Goal: Task Accomplishment & Management: Complete application form

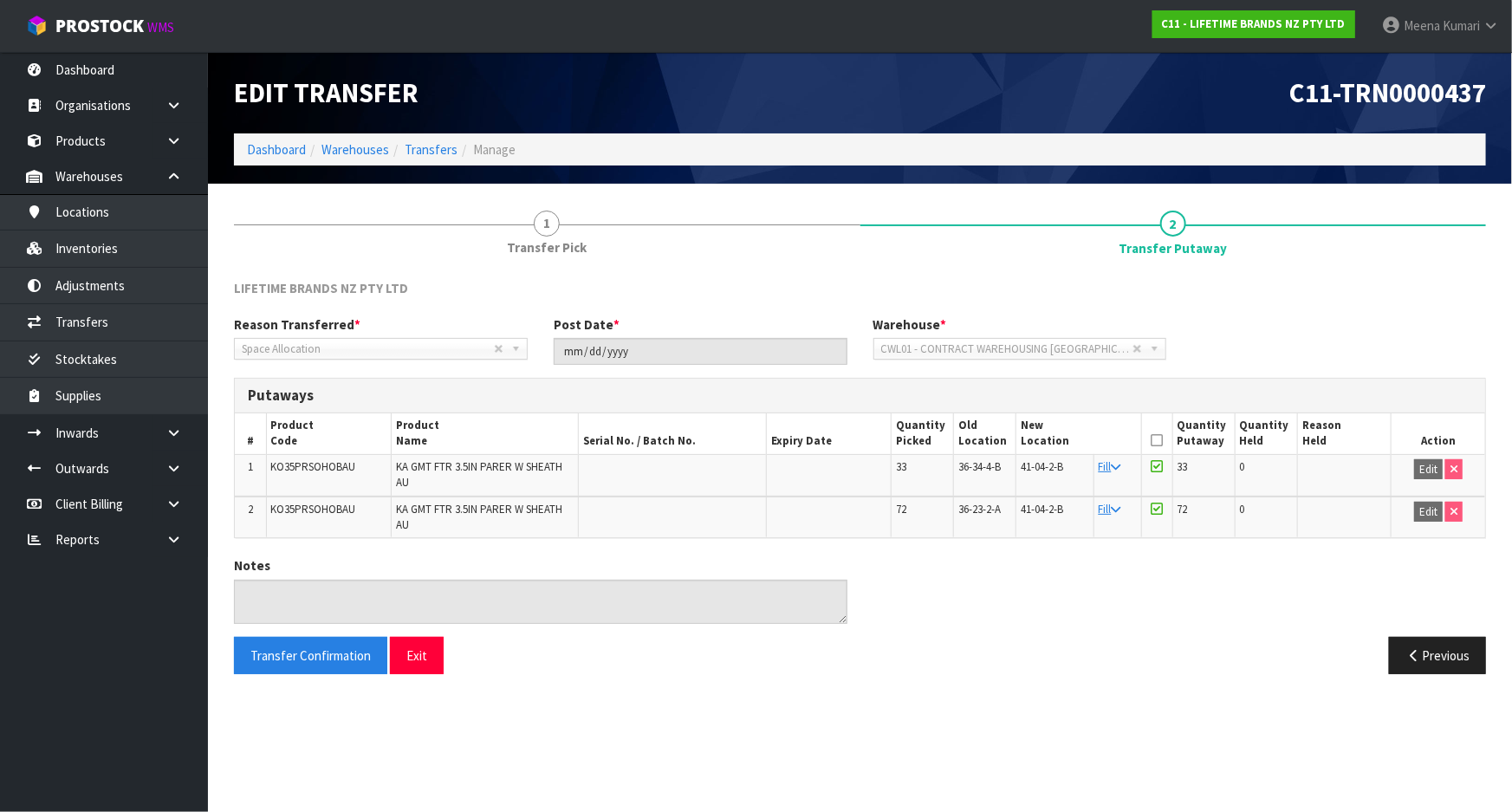
click at [293, 160] on ol "Dashboard Warehouses Transfers Manage" at bounding box center [860, 150] width 1252 height 32
click at [161, 323] on link "Transfers" at bounding box center [104, 322] width 208 height 36
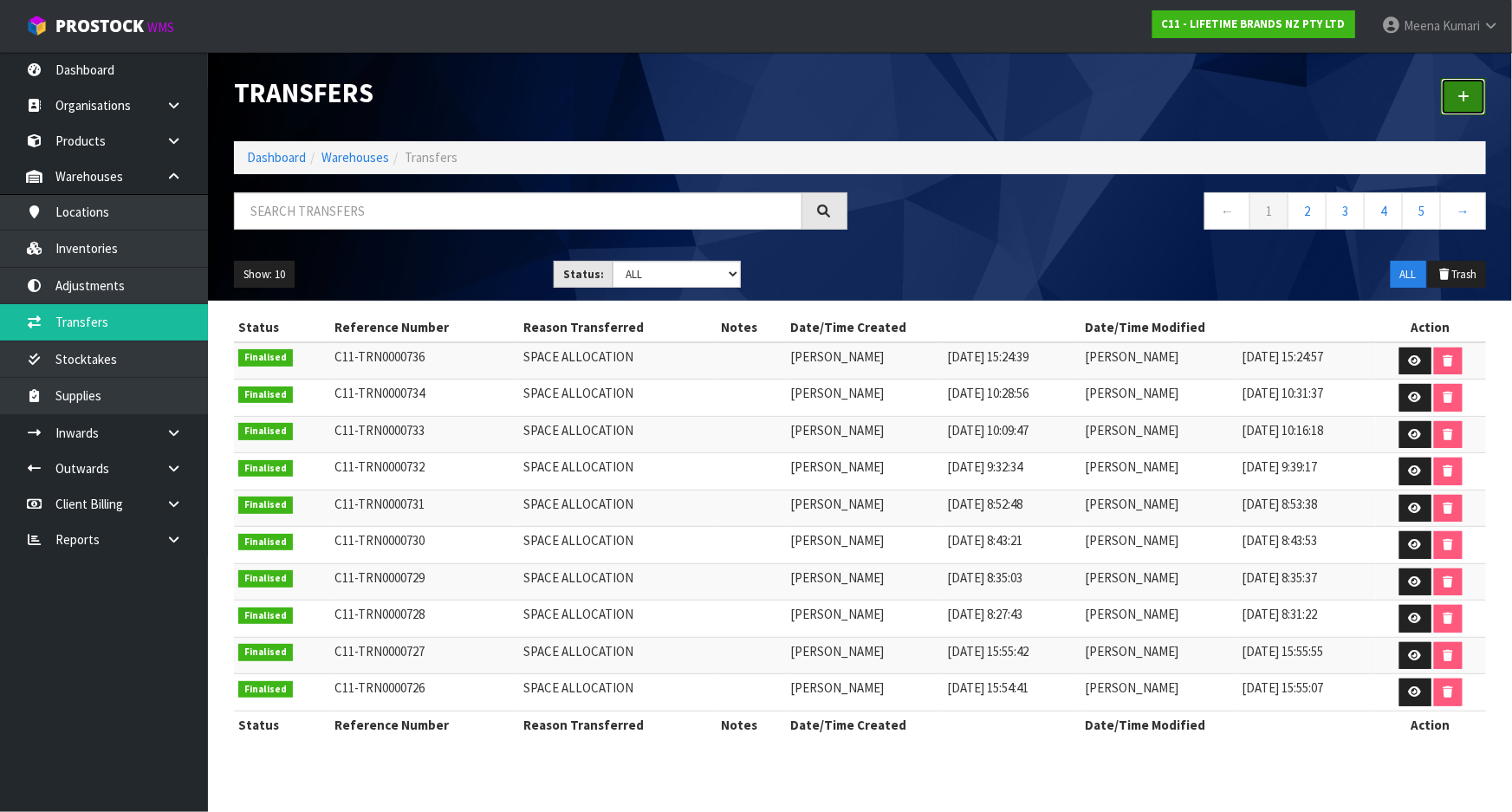
drag, startPoint x: 1482, startPoint y: 100, endPoint x: 1404, endPoint y: 103, distance: 78.1
click at [1481, 100] on link at bounding box center [1464, 97] width 45 height 38
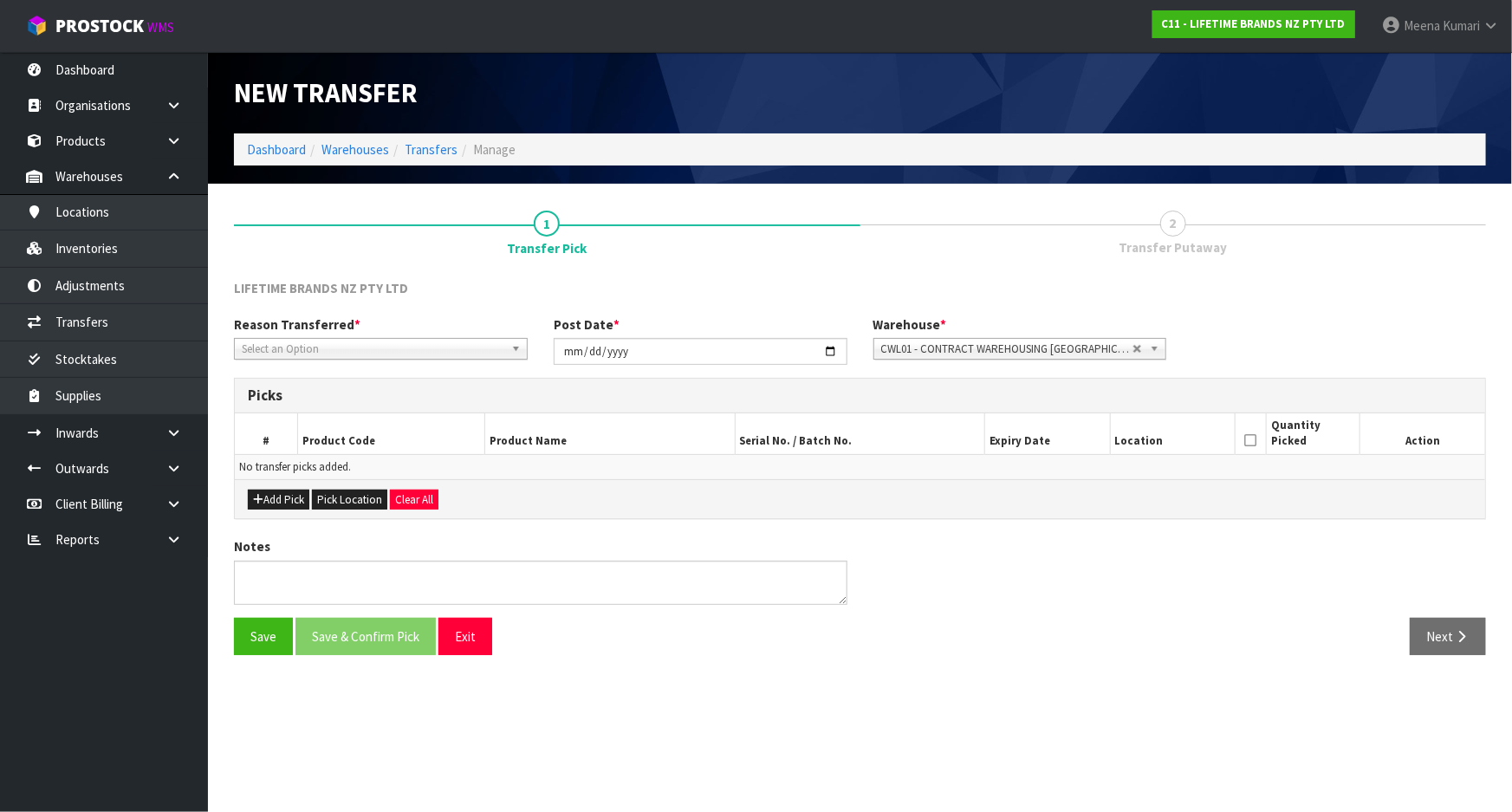
click at [462, 359] on div "Reason Transferred * Space Allocation Damage Expired Stock Repair QA Select an …" at bounding box center [860, 347] width 1278 height 63
click at [462, 350] on span "Select an Option" at bounding box center [373, 349] width 263 height 21
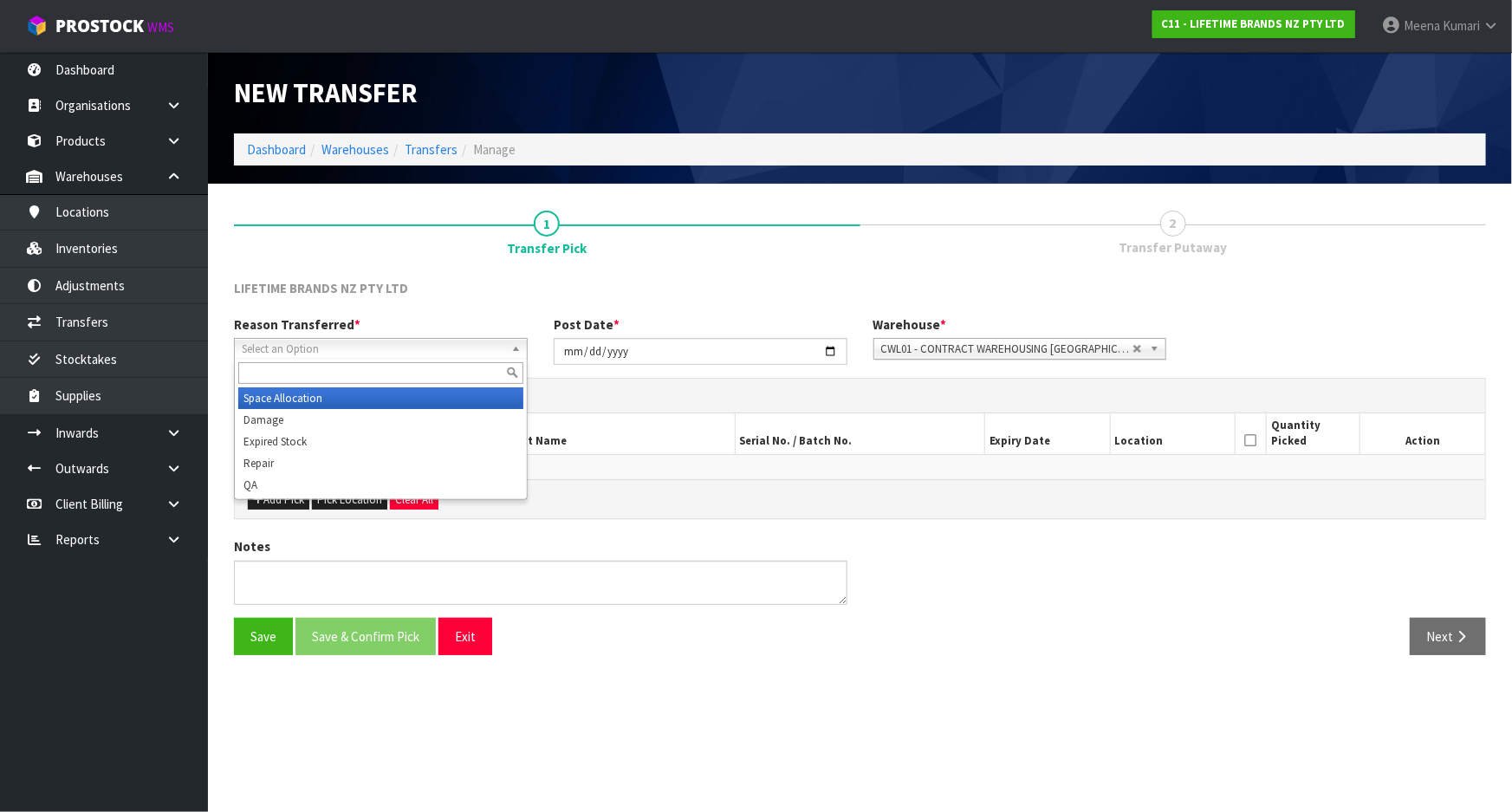
click at [436, 391] on li "Space Allocation" at bounding box center [381, 398] width 285 height 22
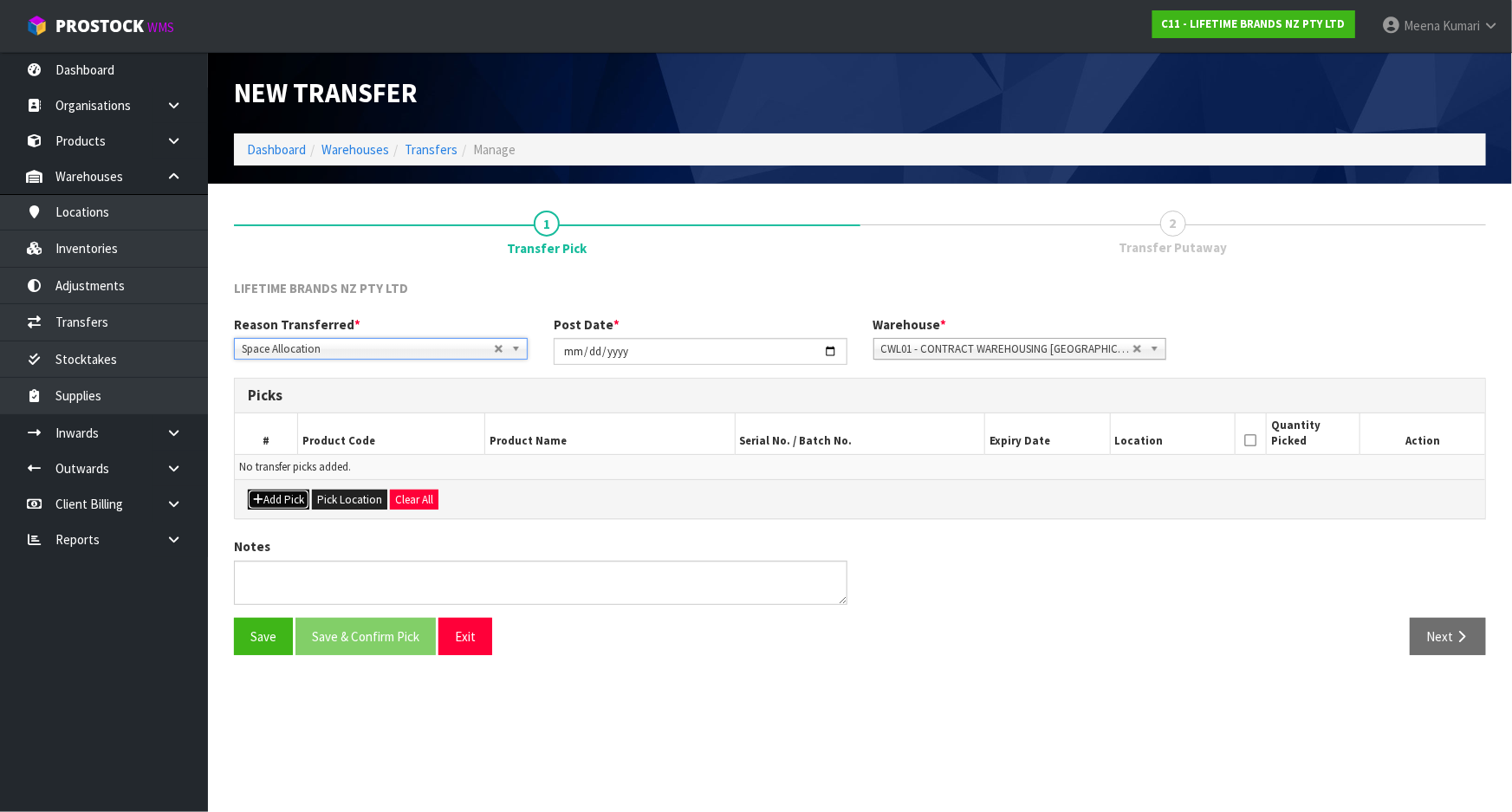
click at [270, 494] on button "Add Pick" at bounding box center [279, 499] width 62 height 21
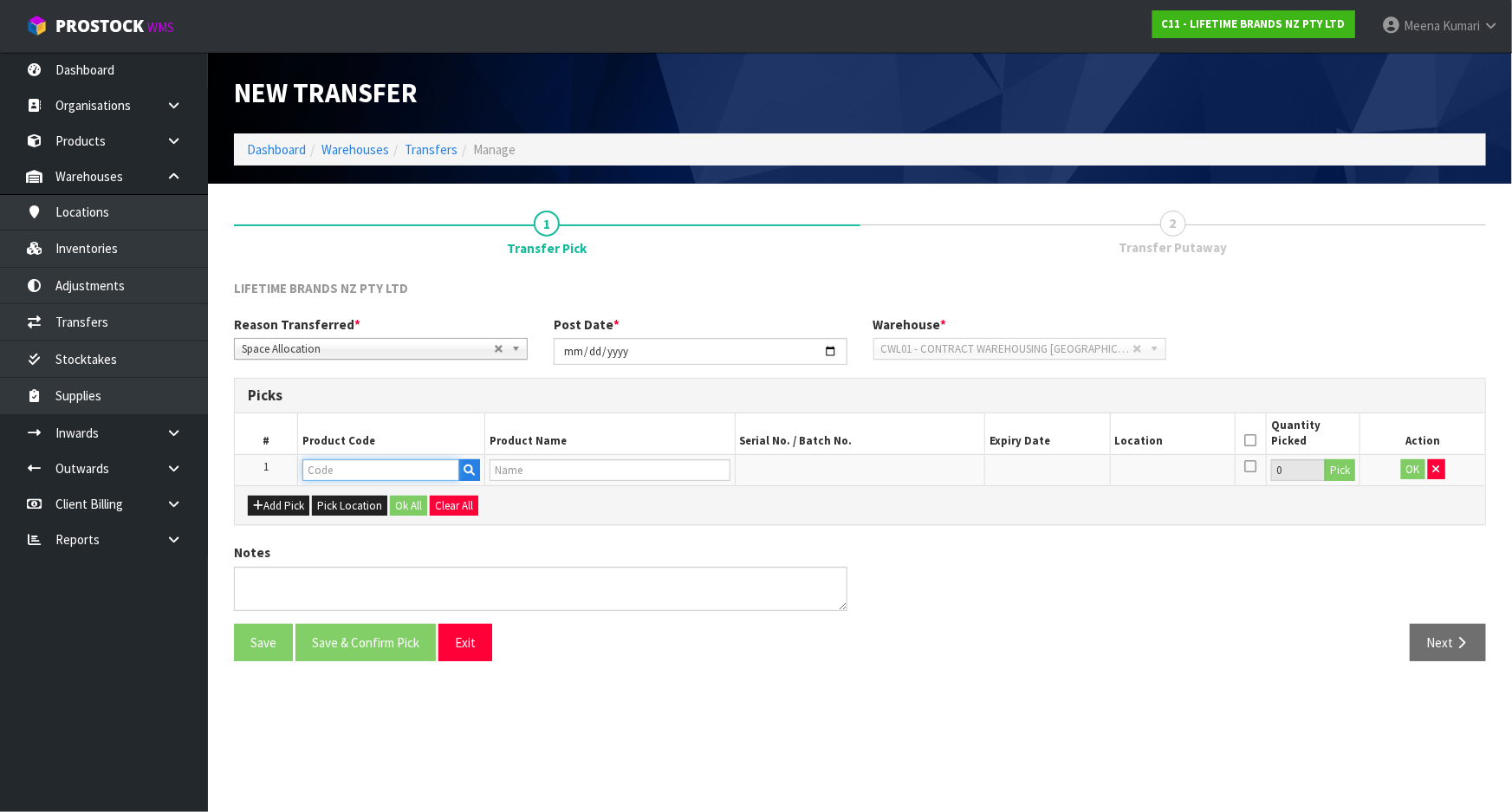
click at [332, 469] on input "text" at bounding box center [380, 471] width 157 height 22
type input "KO35PRSOH"
click at [373, 510] on link "KO35PRSOH OBAU" at bounding box center [373, 498] width 141 height 23
type input "KO35PRSOHOBAU"
type input "KA GMT FTR 3.5IN PARER W SHEATH AU"
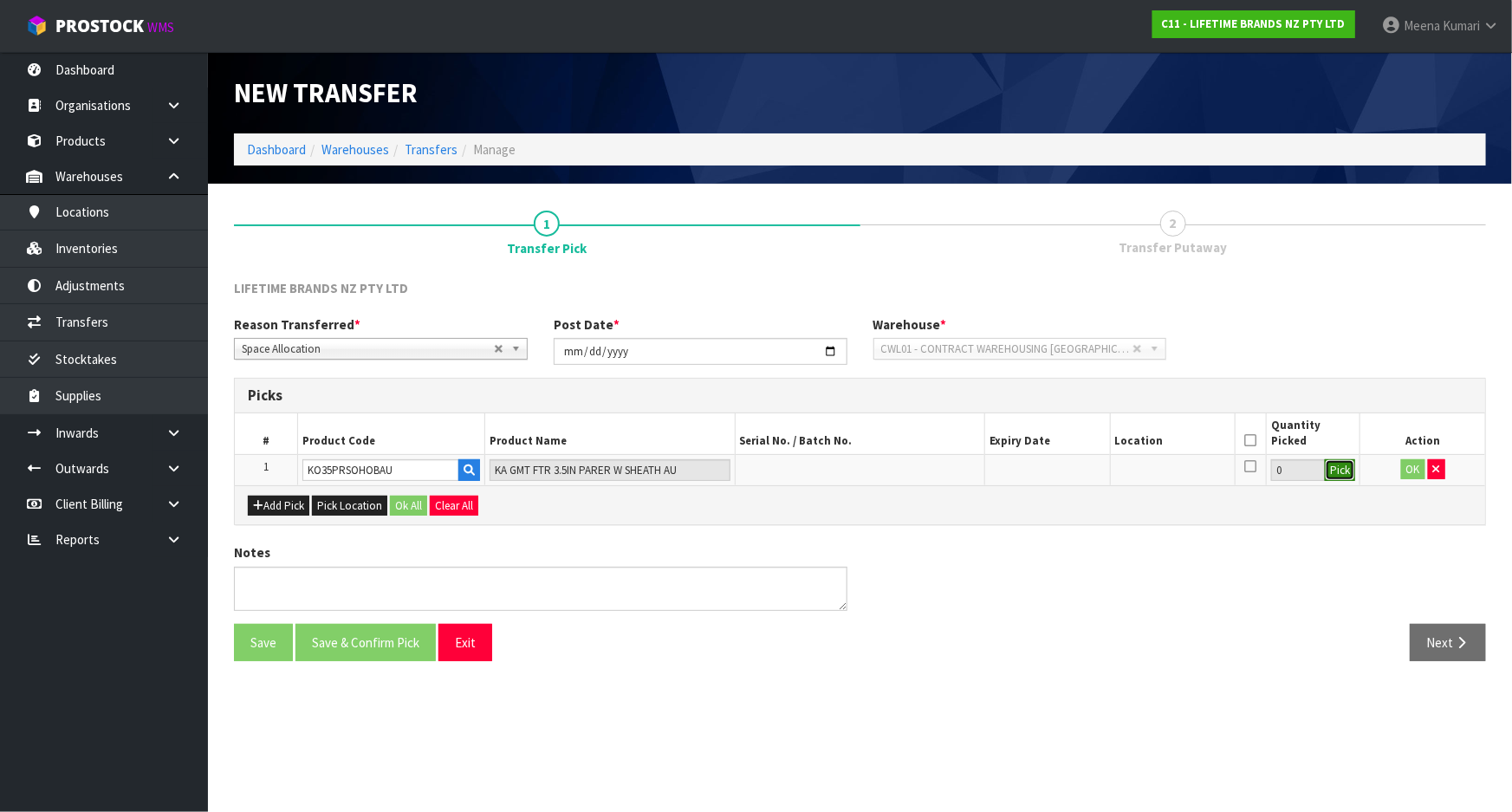
click at [1343, 471] on button "Pick" at bounding box center [1341, 471] width 30 height 22
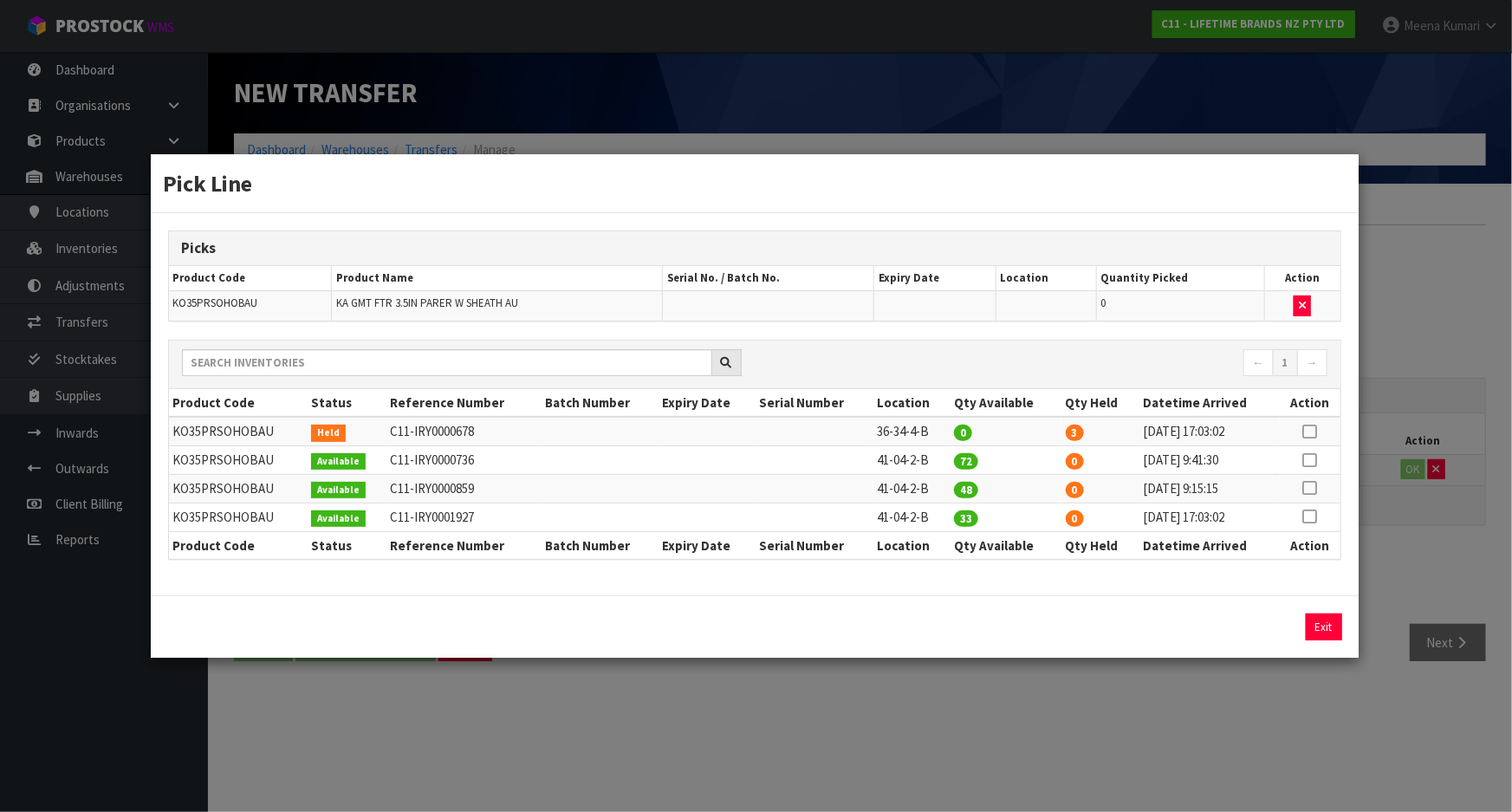
click at [1310, 432] on icon at bounding box center [1309, 432] width 13 height 1
click at [1272, 622] on button "Assign Pick" at bounding box center [1265, 627] width 71 height 27
type input "3"
click at [1255, 686] on div "Pick Line Picks Product Code Product Name Serial No. / Batch No. Expiry Date Lo…" at bounding box center [756, 406] width 1512 height 812
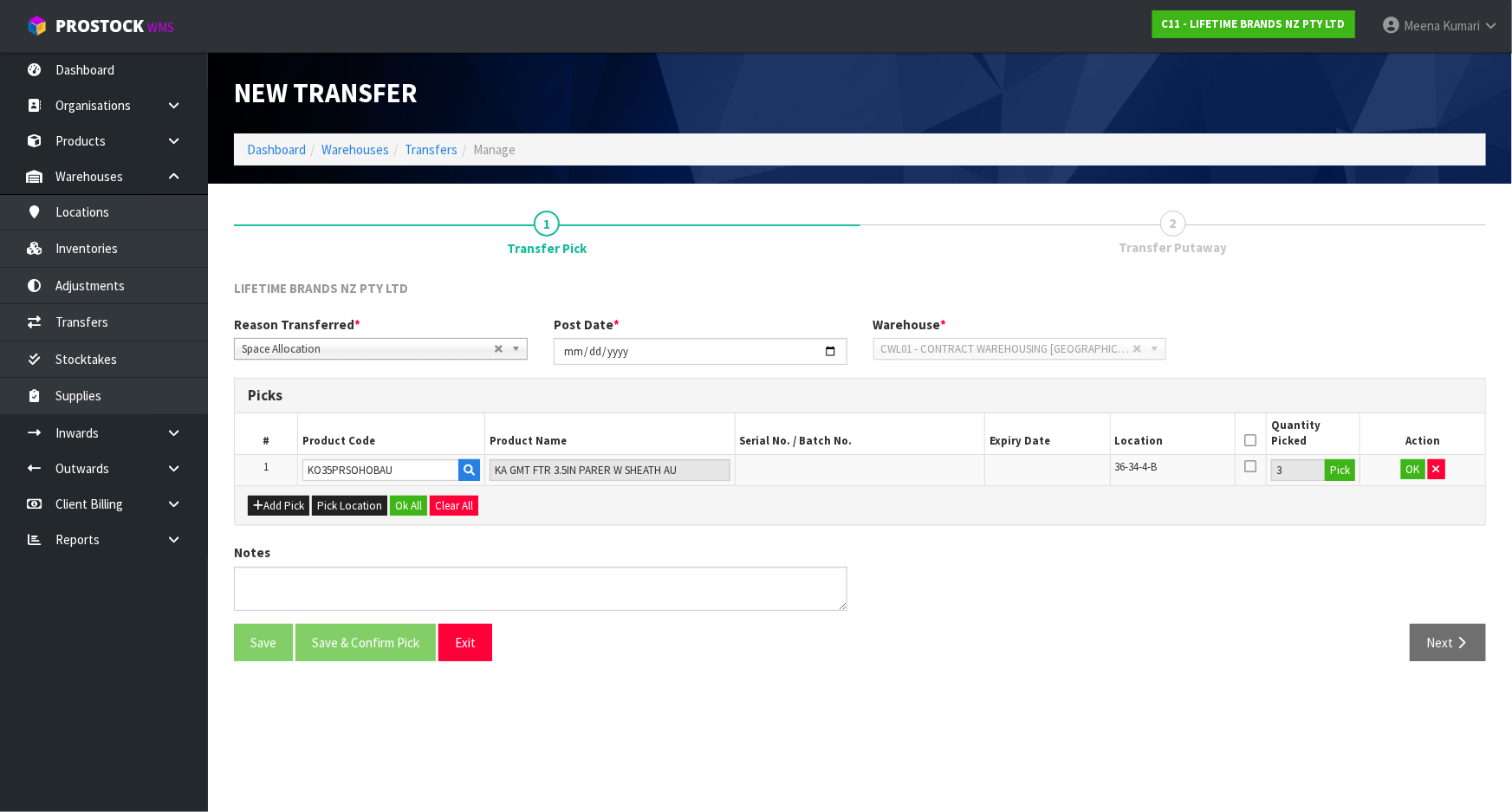
click at [1247, 440] on icon at bounding box center [1251, 440] width 13 height 1
click at [1412, 465] on button "OK" at bounding box center [1413, 470] width 24 height 21
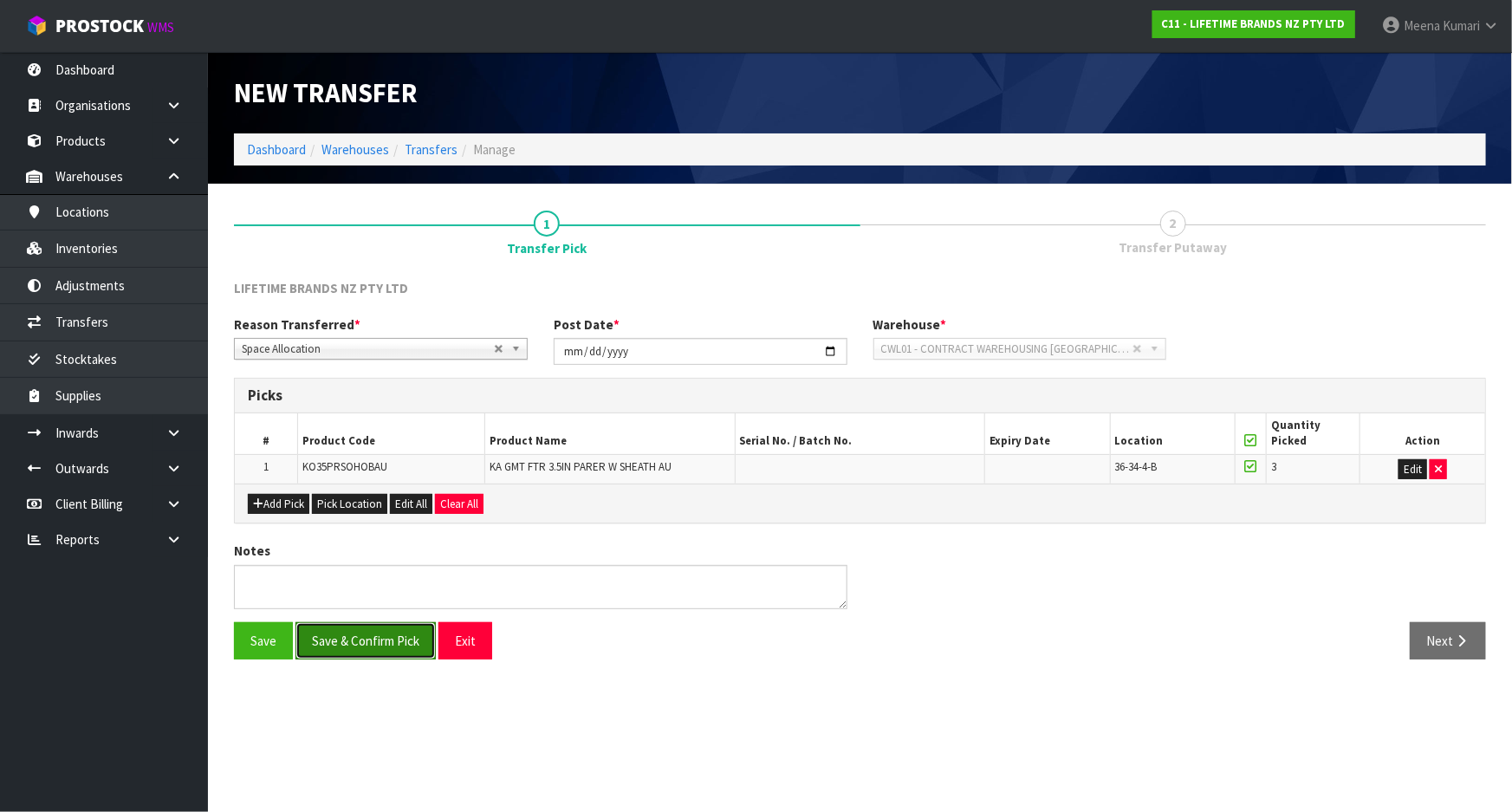
click at [416, 633] on button "Save & Confirm Pick" at bounding box center [366, 641] width 141 height 38
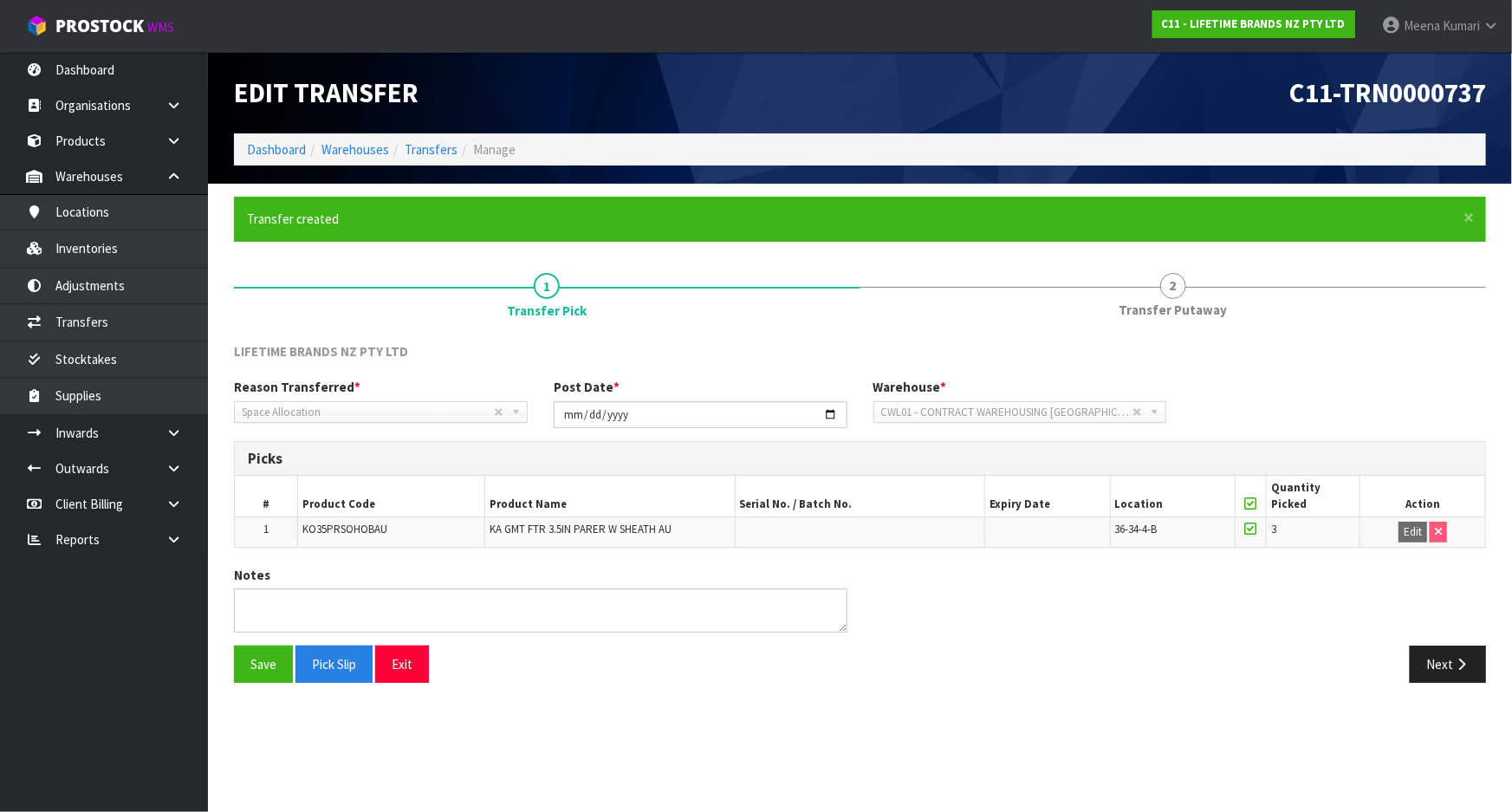
click at [1456, 704] on section "× Close Transfer created 1 Transfer Pick 2 Transfer Putaway LIFETIME BRANDS NZ …" at bounding box center [860, 446] width 1304 height 525
click at [1454, 678] on button "Next" at bounding box center [1447, 664] width 76 height 38
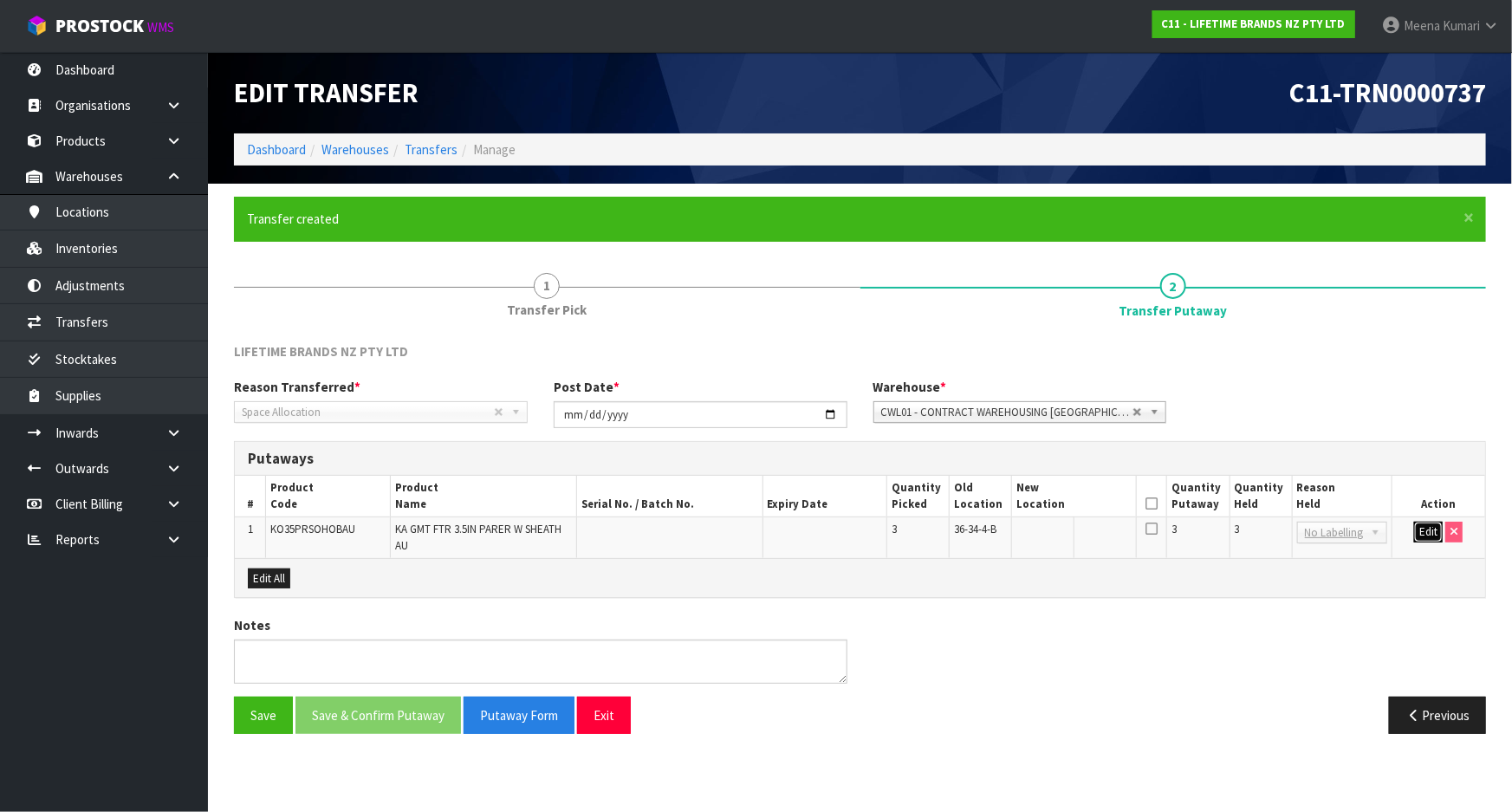
click at [1426, 537] on button "Edit" at bounding box center [1429, 531] width 29 height 21
click at [1062, 542] on input "text" at bounding box center [1063, 532] width 93 height 22
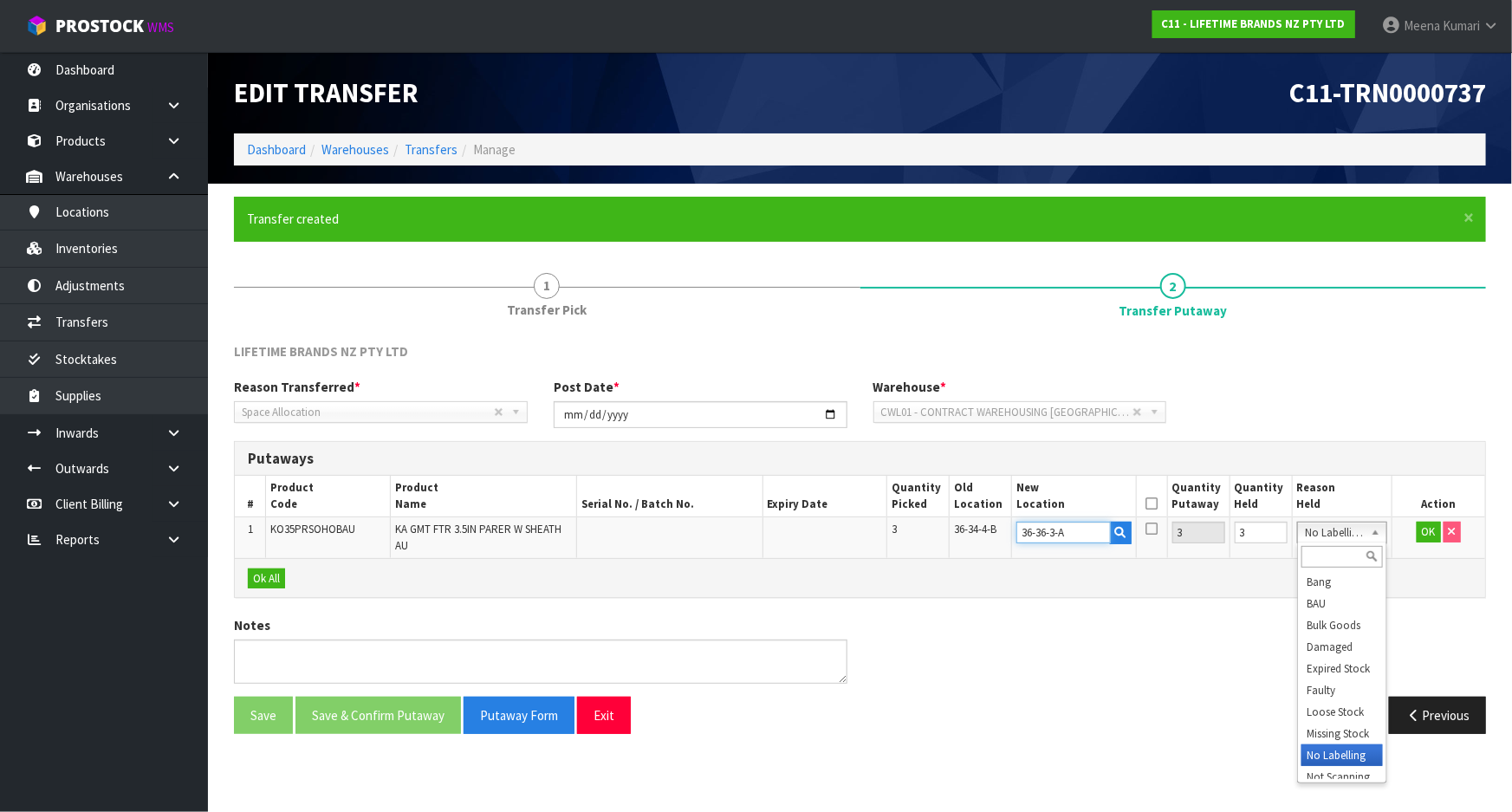
type input "36-36-3-A"
click at [1349, 555] on input "text" at bounding box center [1342, 557] width 82 height 22
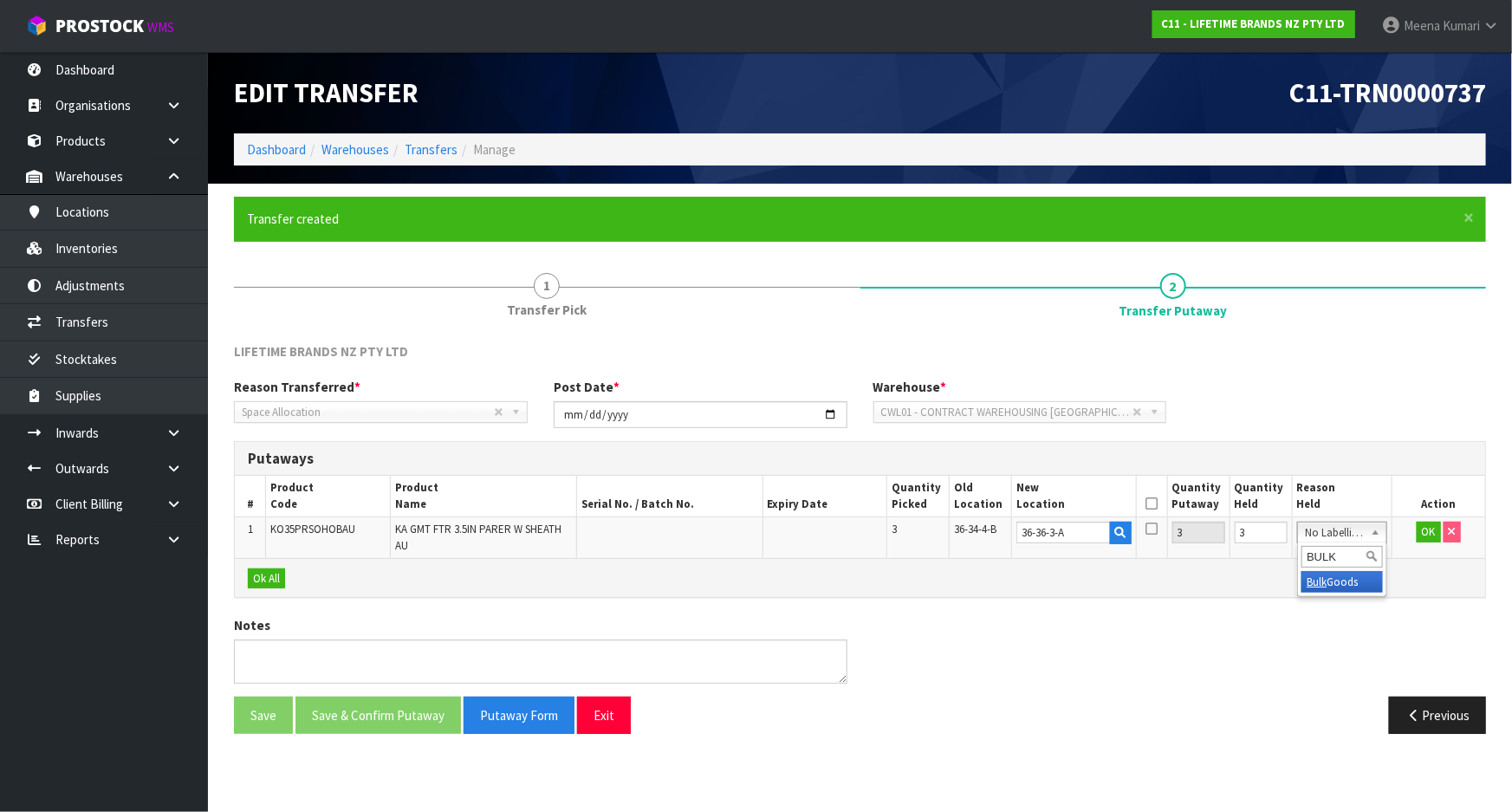
type input "BULK"
click at [1411, 535] on td "OK" at bounding box center [1439, 537] width 93 height 40
click at [1421, 531] on button "OK" at bounding box center [1429, 531] width 24 height 21
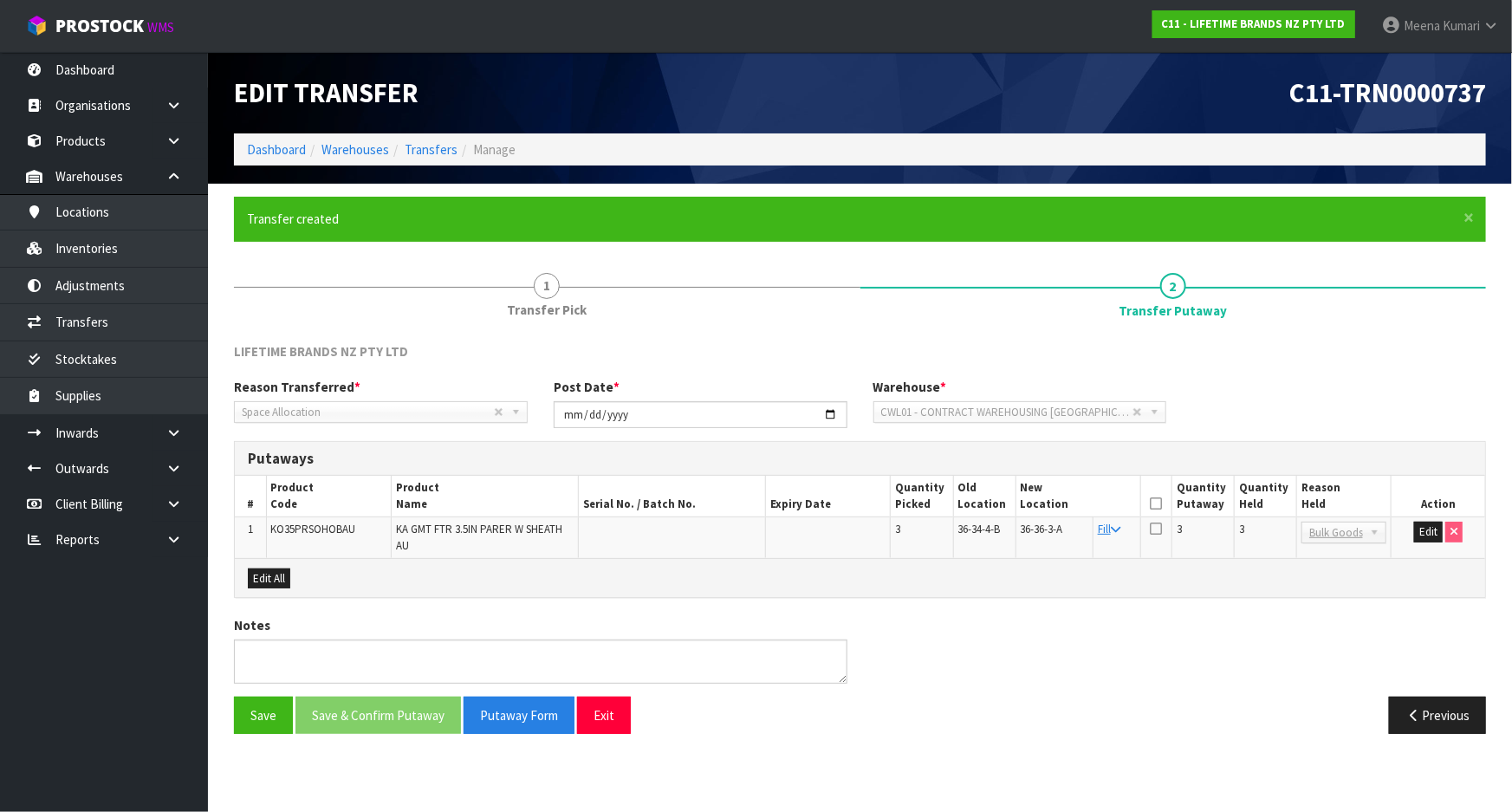
click at [1156, 504] on icon at bounding box center [1156, 504] width 13 height 1
click at [407, 719] on button "Save & Confirm Putaway" at bounding box center [378, 715] width 166 height 38
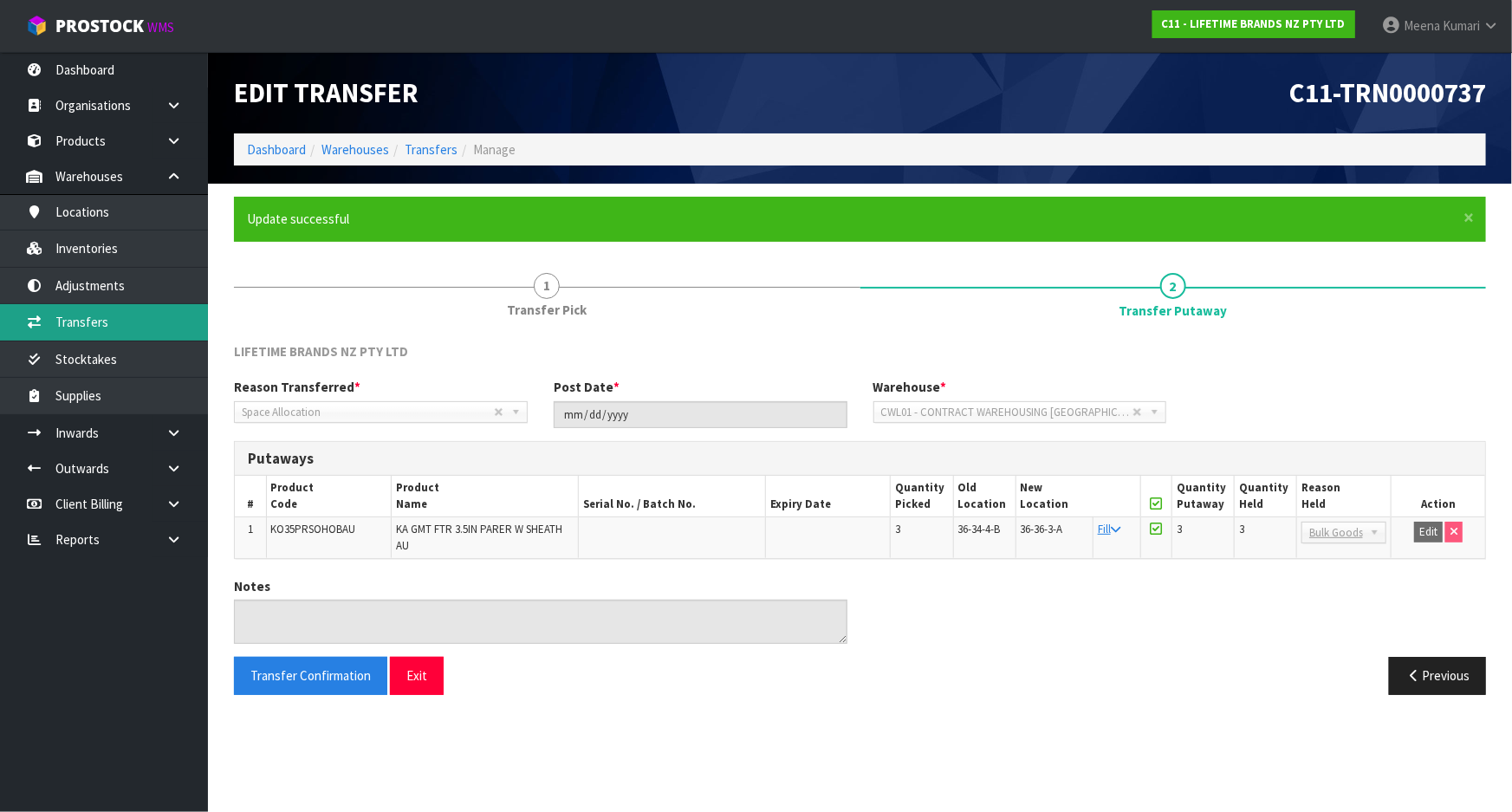
click at [129, 318] on link "Transfers" at bounding box center [104, 322] width 208 height 36
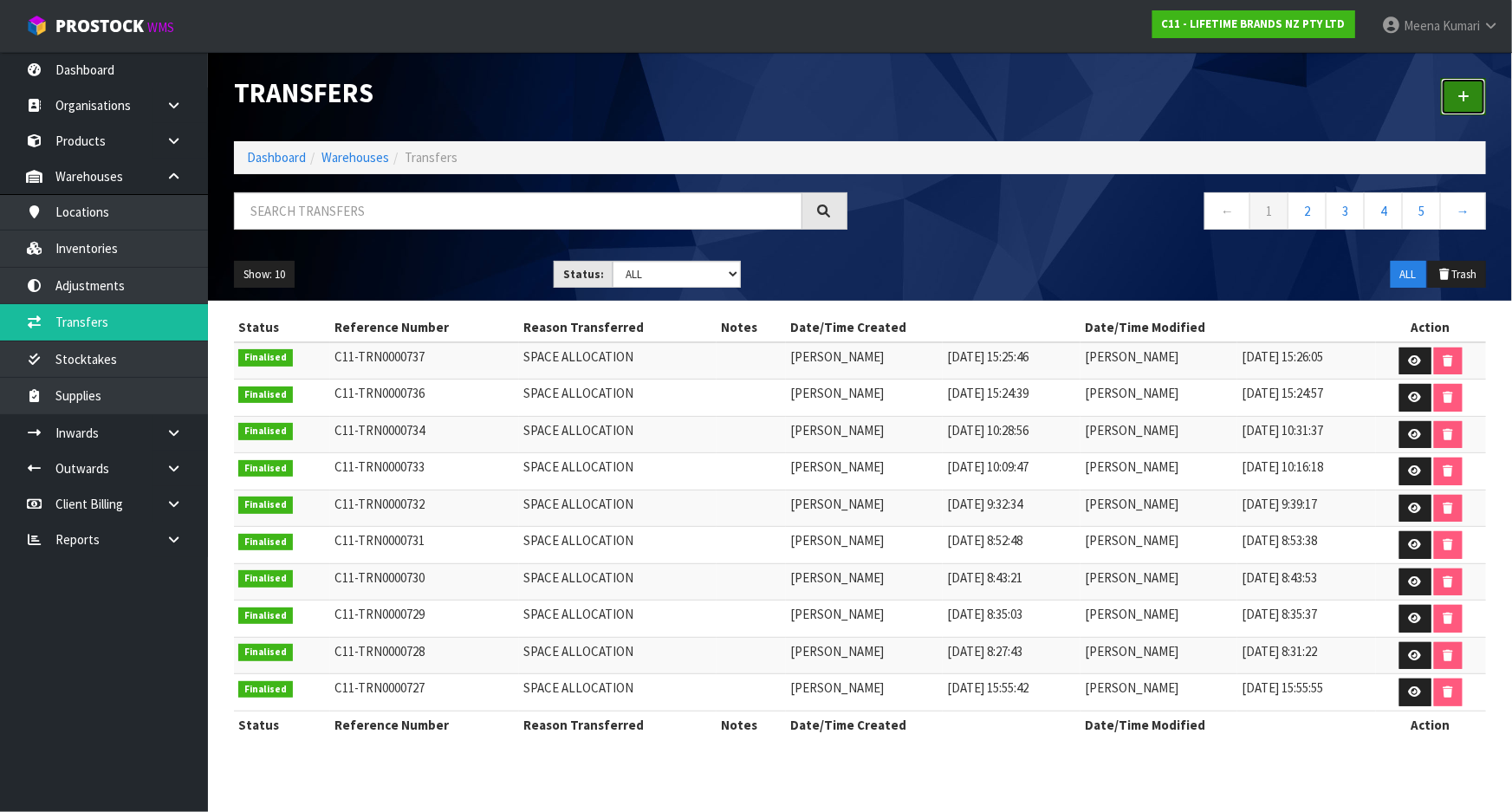
drag, startPoint x: 1469, startPoint y: 95, endPoint x: 1370, endPoint y: 112, distance: 100.4
click at [1468, 95] on icon at bounding box center [1464, 97] width 13 height 13
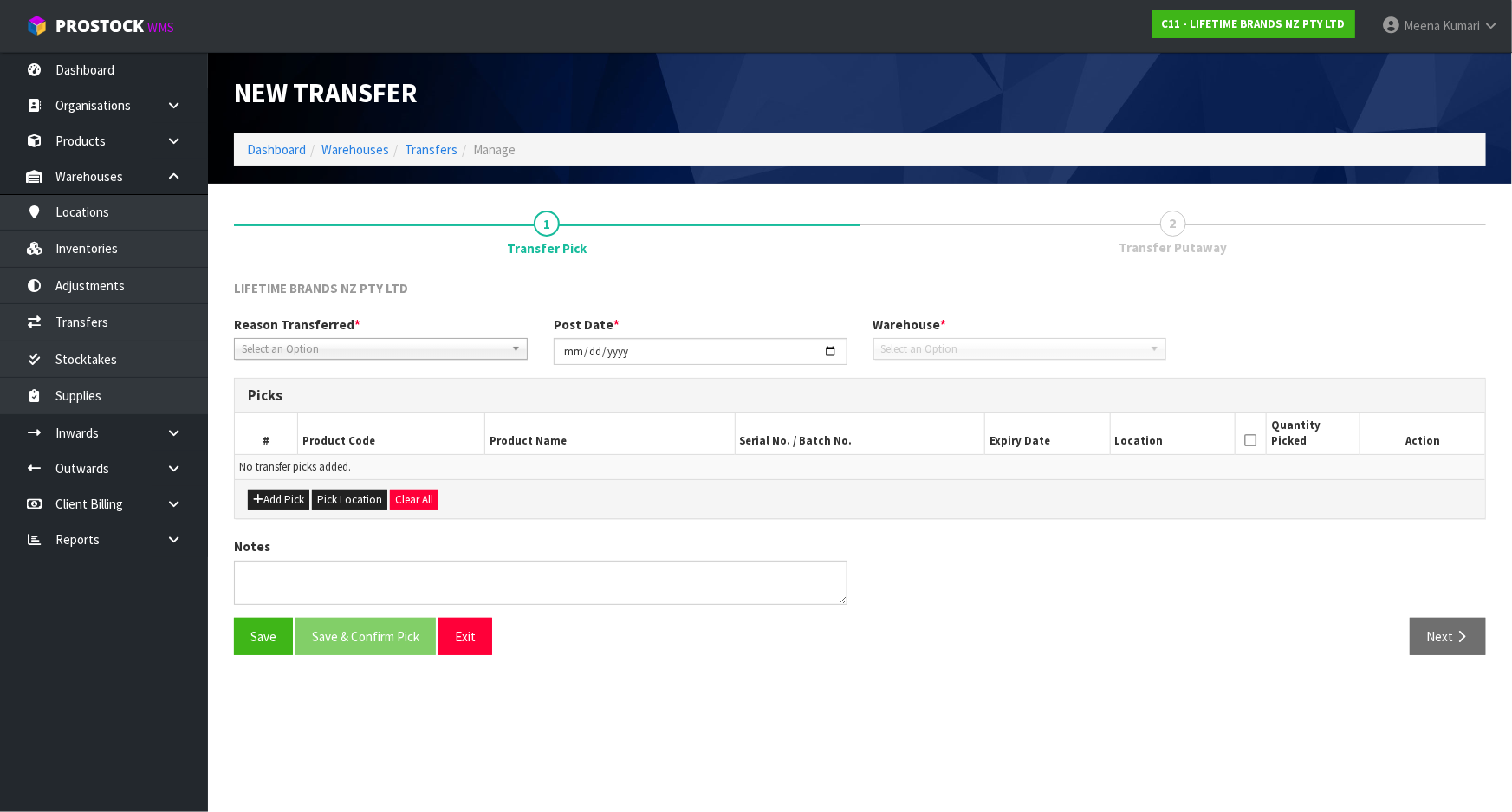
click at [497, 350] on span "Select an Option" at bounding box center [373, 349] width 263 height 21
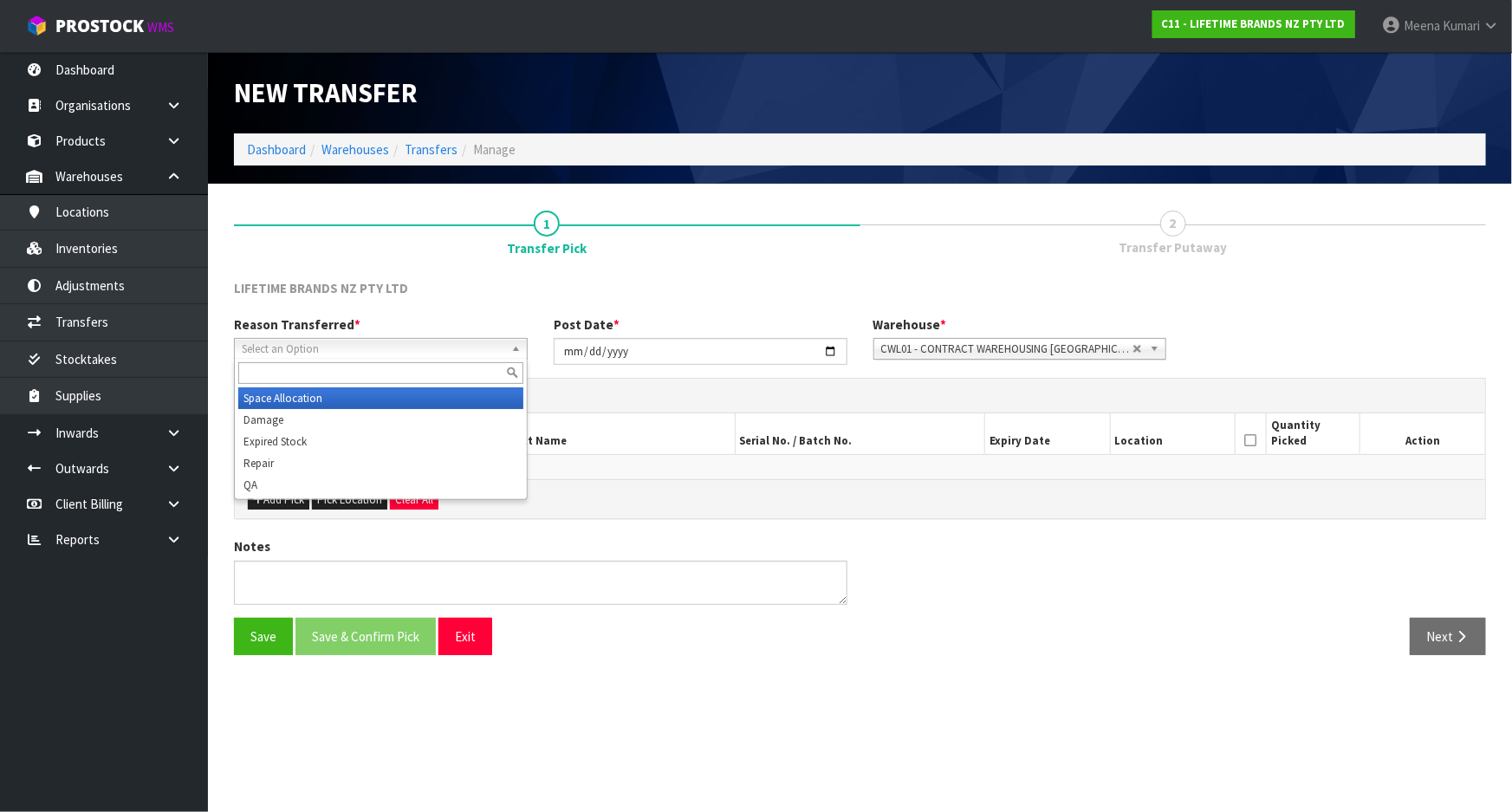
click at [468, 390] on li "Space Allocation" at bounding box center [381, 398] width 285 height 22
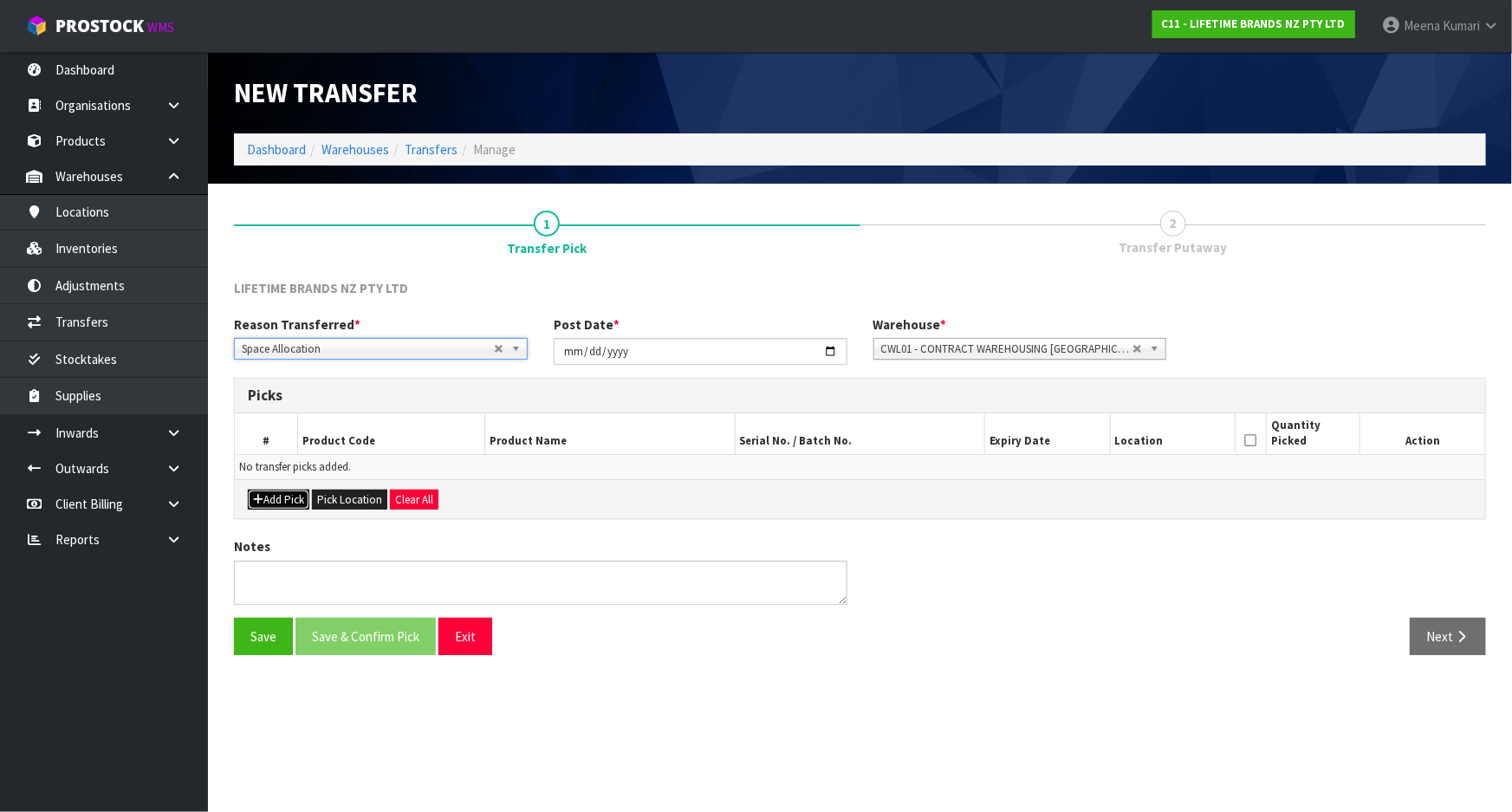
click at [257, 497] on icon "button" at bounding box center [258, 499] width 11 height 12
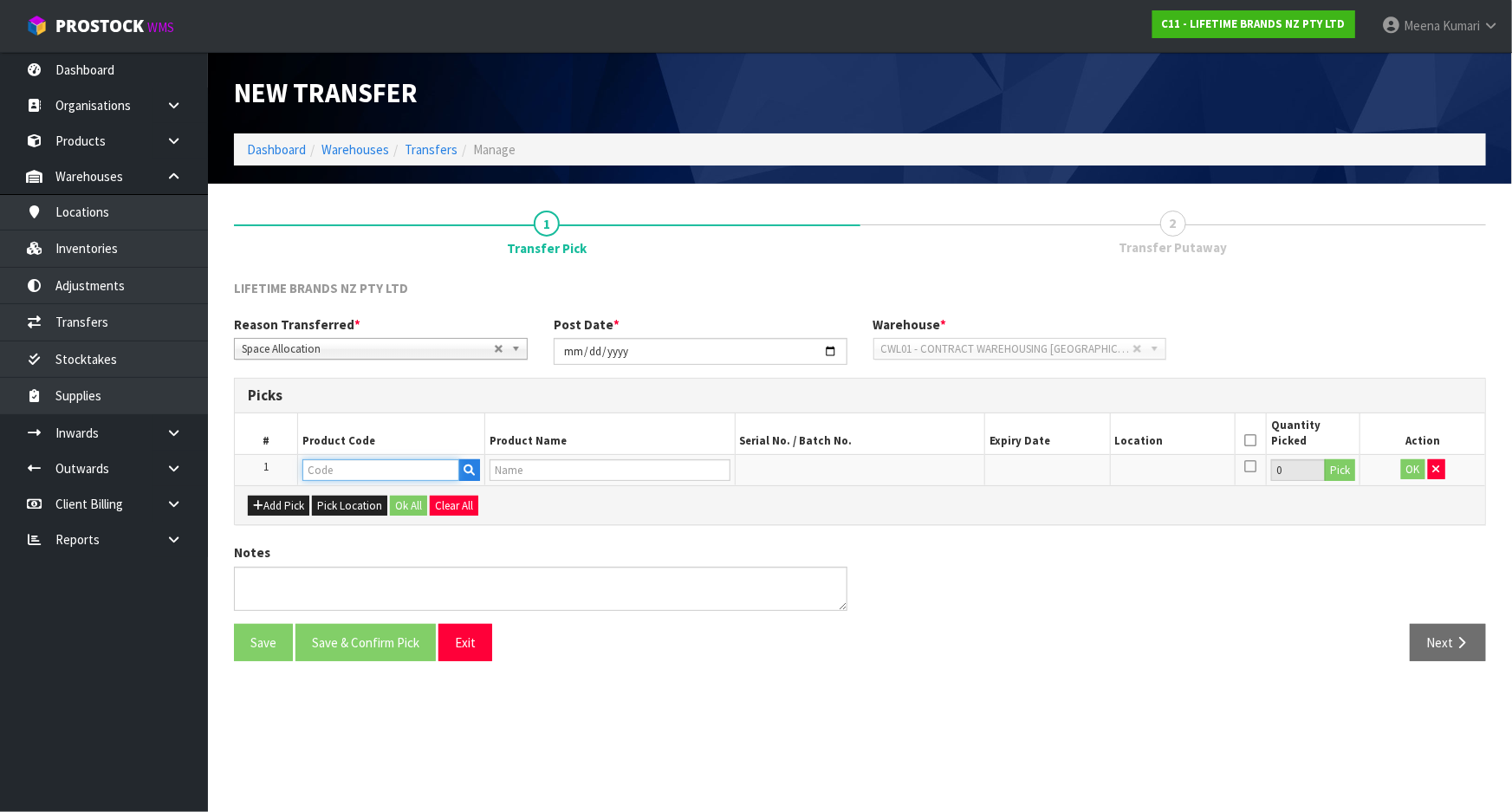
click at [338, 479] on input "text" at bounding box center [380, 471] width 157 height 22
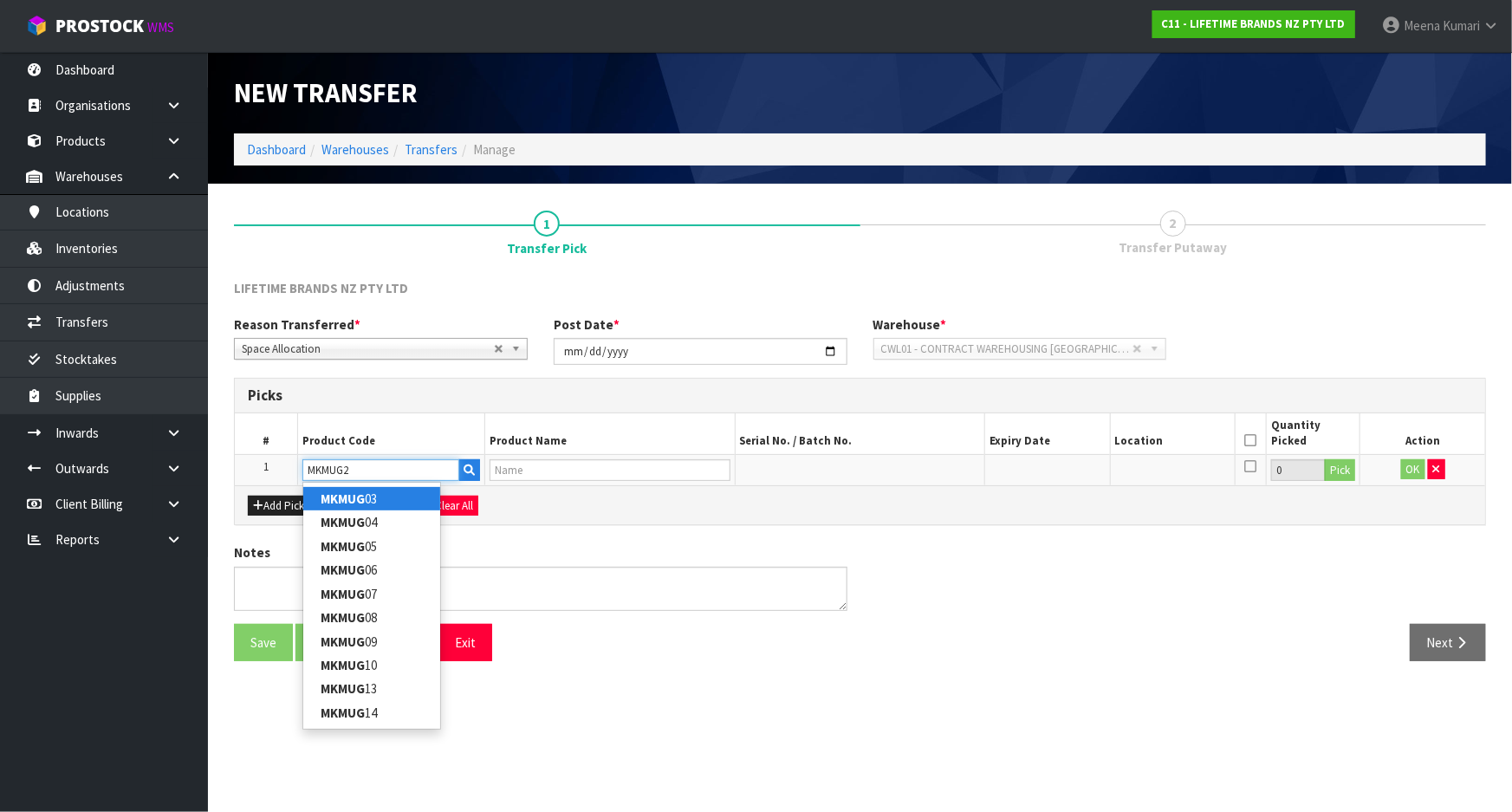
type input "MKMUG20"
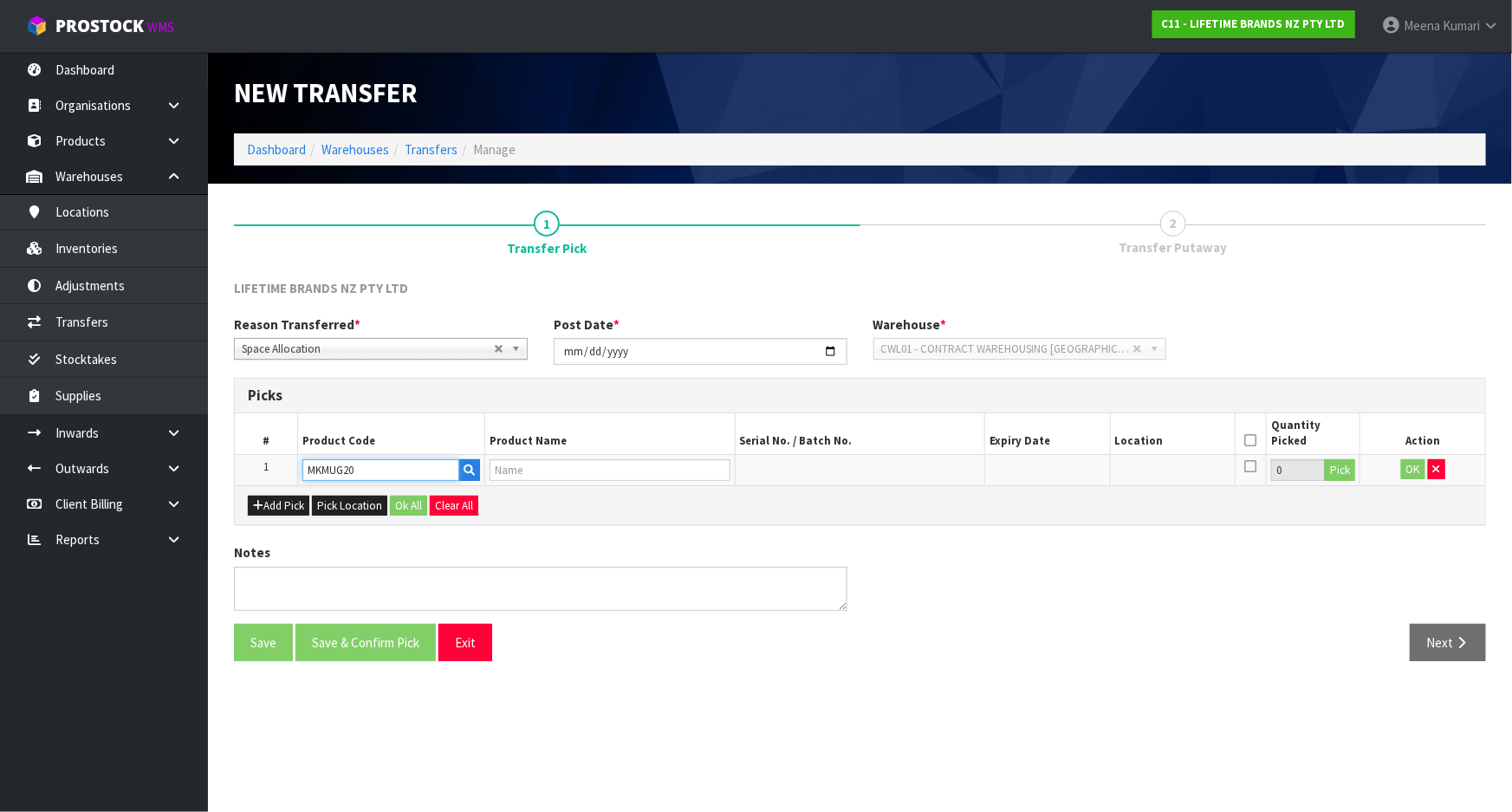
type input "MIKASA STRIPE MUG 390ML"
click at [359, 471] on input "MKMUG20" at bounding box center [380, 471] width 157 height 22
type input "MKMUG20"
click at [1344, 463] on button "Pick" at bounding box center [1341, 471] width 30 height 22
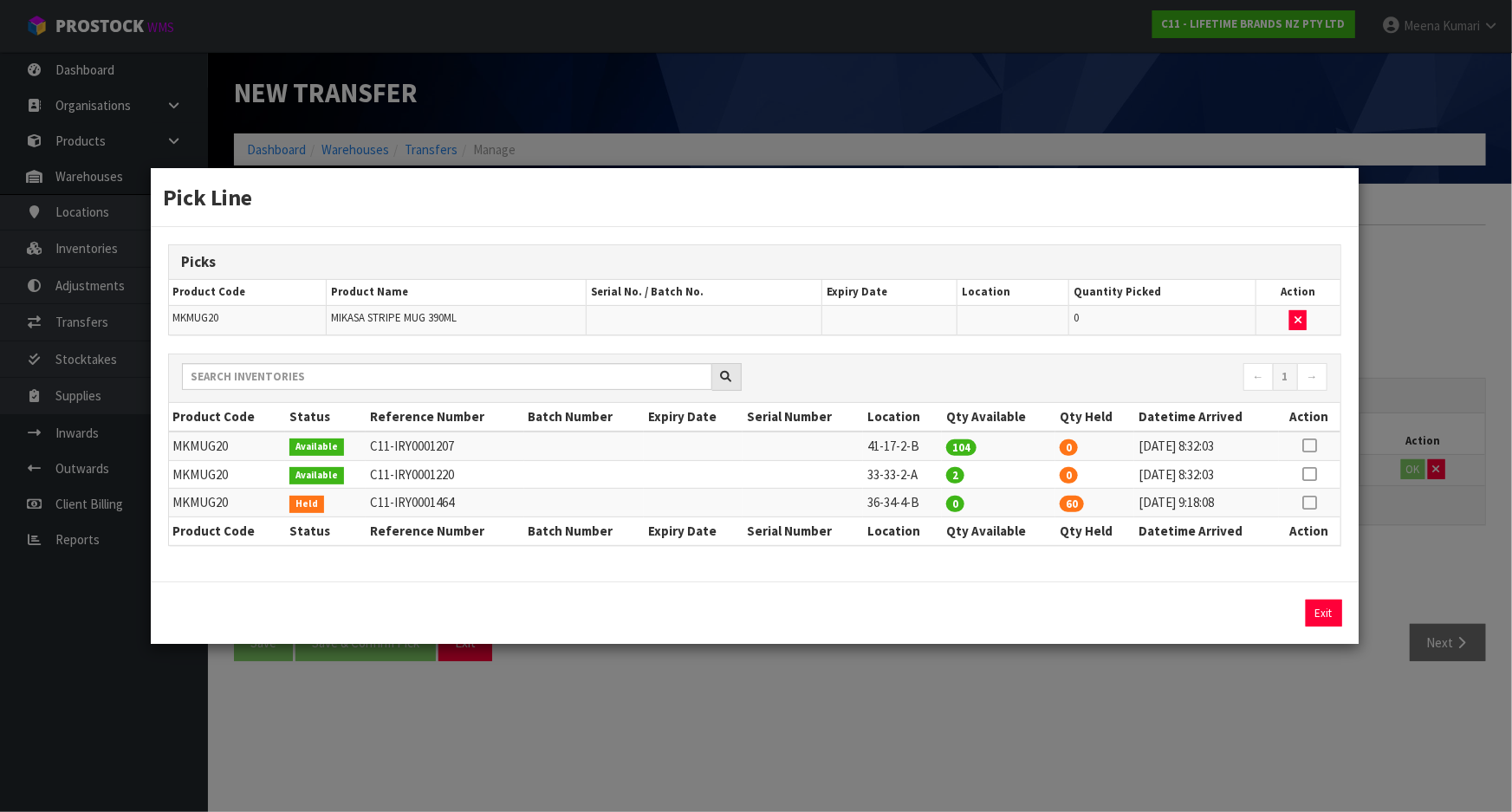
click at [1311, 503] on icon at bounding box center [1309, 503] width 13 height 1
click at [1313, 474] on icon at bounding box center [1309, 474] width 13 height 1
type input "2"
click at [1266, 617] on button "Assign Pick" at bounding box center [1265, 613] width 71 height 27
type input "2"
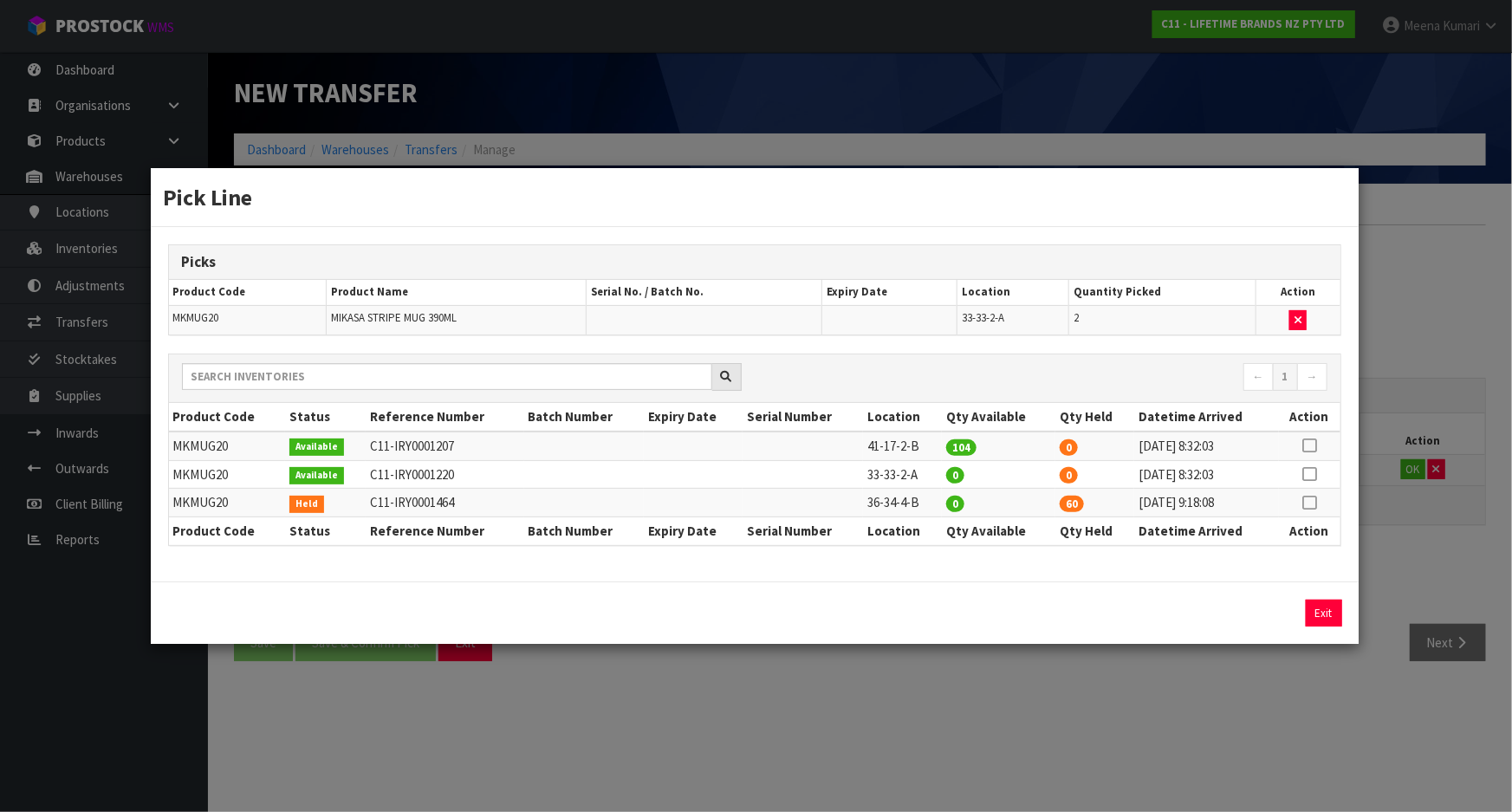
click at [1257, 661] on div "Pick Line Picks Product Code Product Name Serial No. / Batch No. Expiry Date Lo…" at bounding box center [756, 406] width 1512 height 812
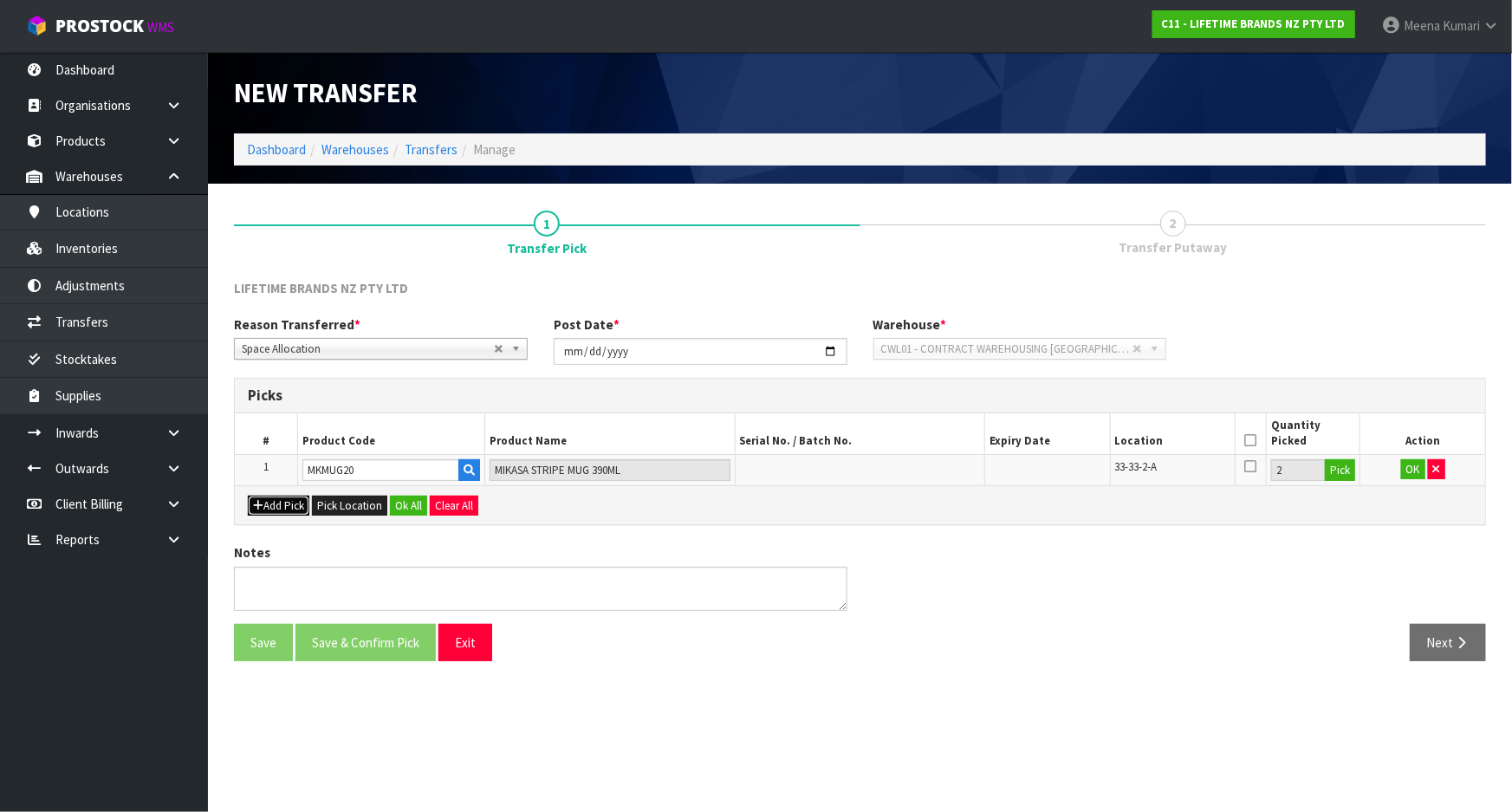
click at [289, 507] on button "Add Pick" at bounding box center [279, 505] width 62 height 21
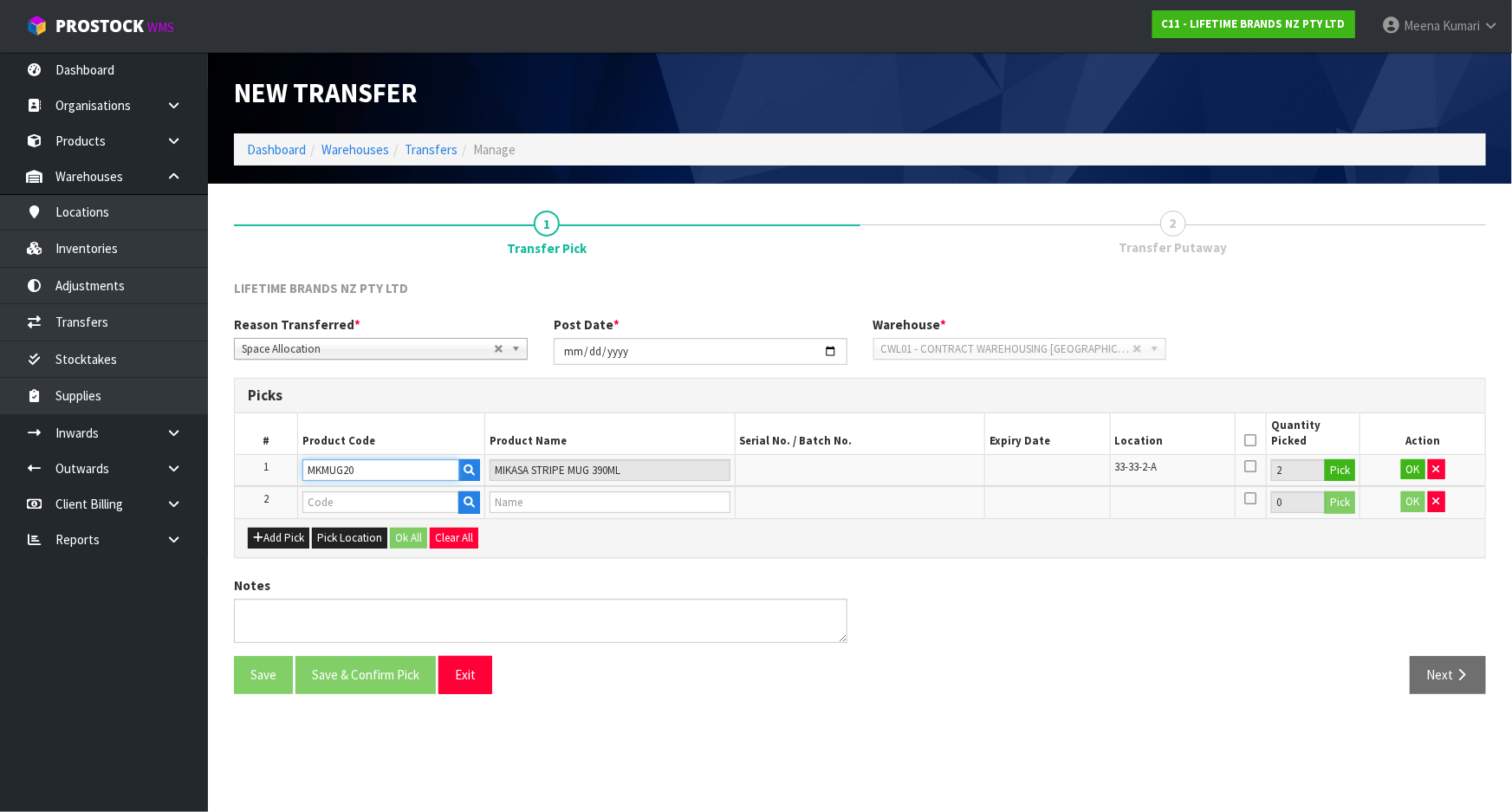
click at [369, 473] on input "MKMUG20" at bounding box center [380, 471] width 157 height 22
click at [362, 505] on input "text" at bounding box center [380, 502] width 157 height 22
paste input "MKMUG20"
type input "MKMUG20"
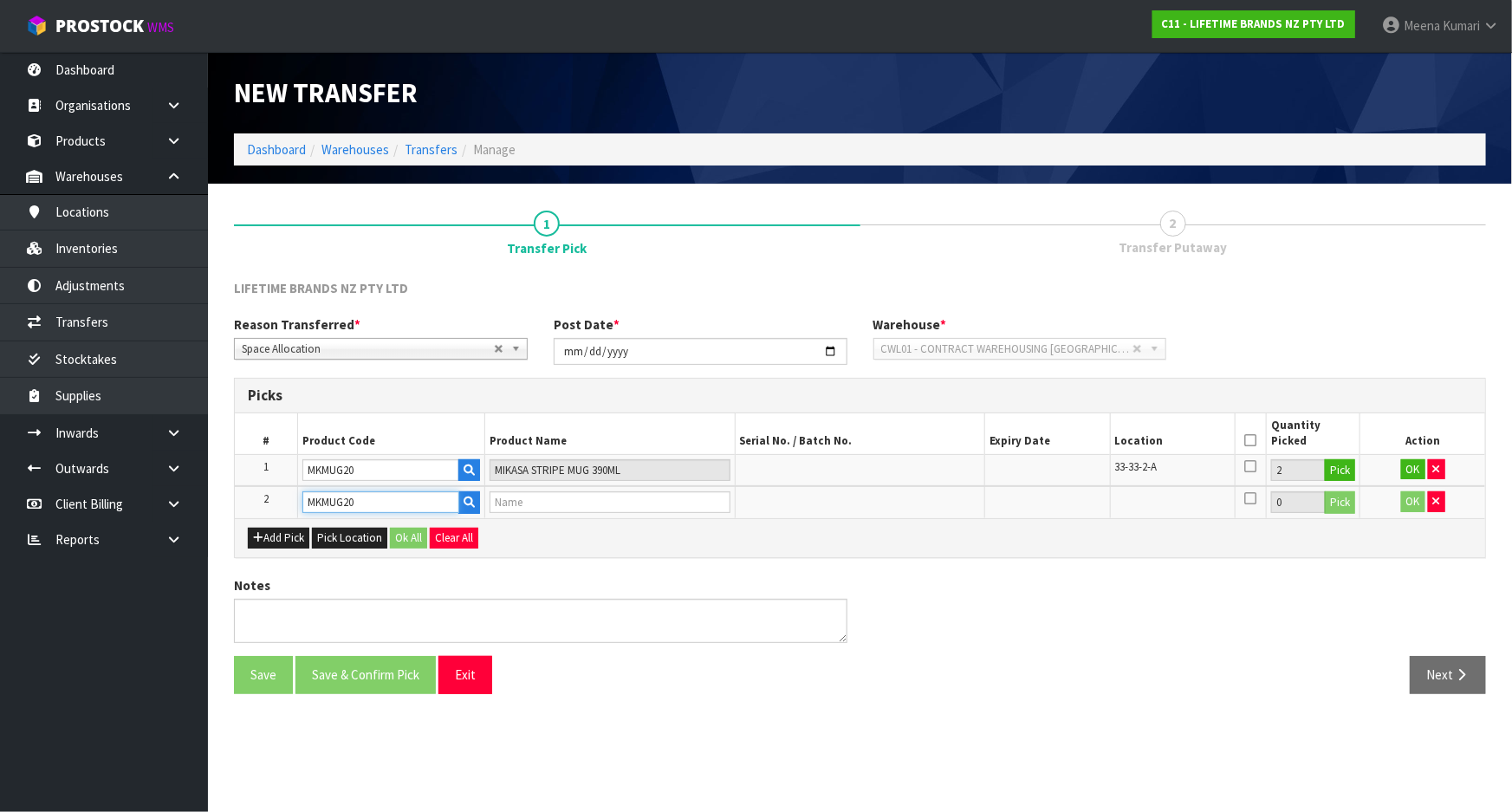
type input "MIKASA STRIPE MUG 390ML"
type input "MKMUG20"
click at [1341, 499] on button "Pick" at bounding box center [1341, 502] width 30 height 22
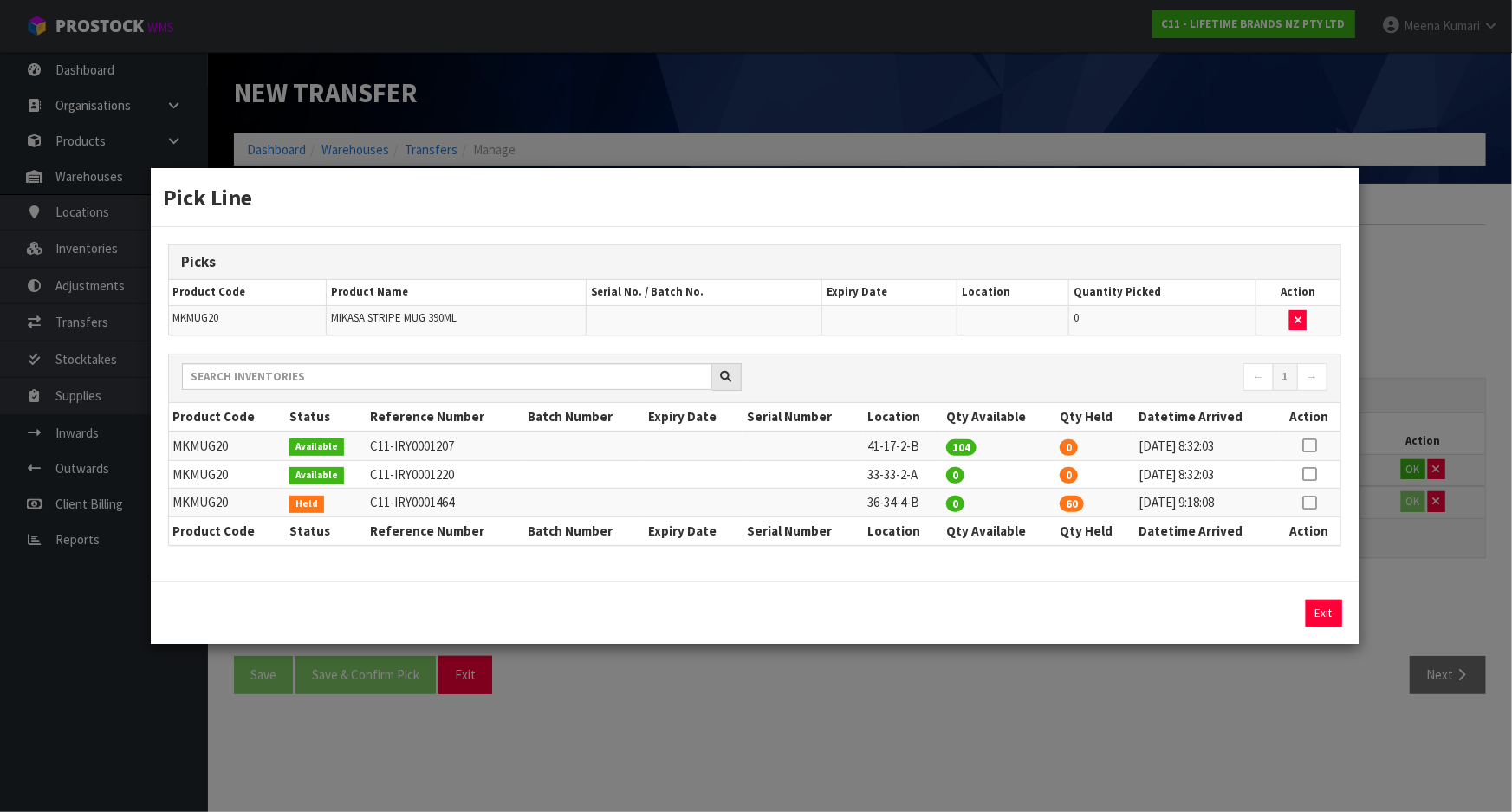
click at [1326, 502] on td at bounding box center [1309, 503] width 62 height 29
click at [1311, 503] on icon at bounding box center [1309, 503] width 13 height 1
click at [1262, 616] on button "Assign Pick" at bounding box center [1265, 613] width 71 height 27
type input "60"
click at [1292, 708] on div "Pick Line Picks Product Code Product Name Serial No. / Batch No. Expiry Date Lo…" at bounding box center [756, 406] width 1512 height 812
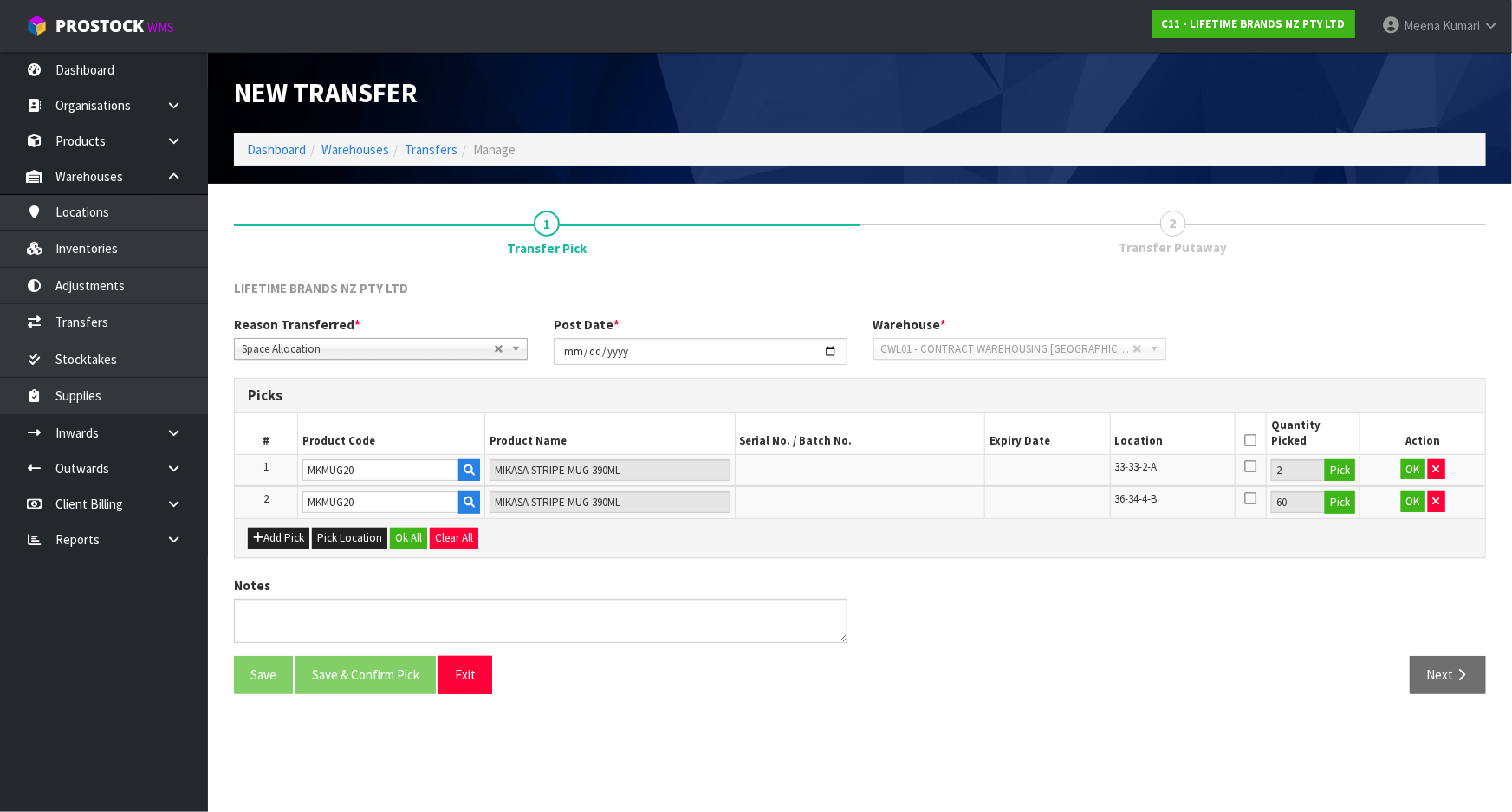
click at [1246, 440] on icon at bounding box center [1251, 440] width 13 height 1
click at [1408, 467] on button "OK" at bounding box center [1413, 470] width 24 height 21
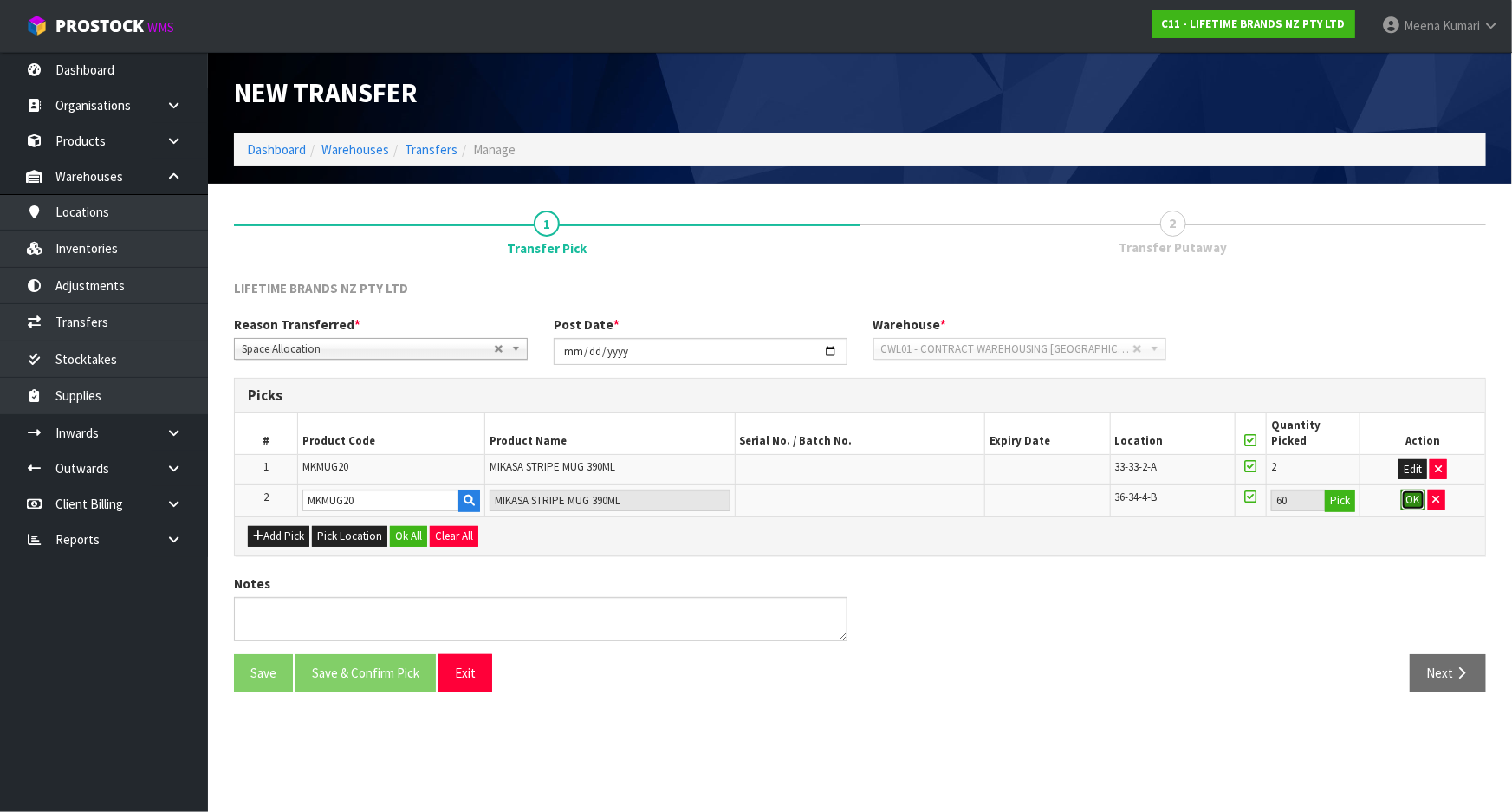
click at [1408, 498] on button "OK" at bounding box center [1413, 499] width 24 height 21
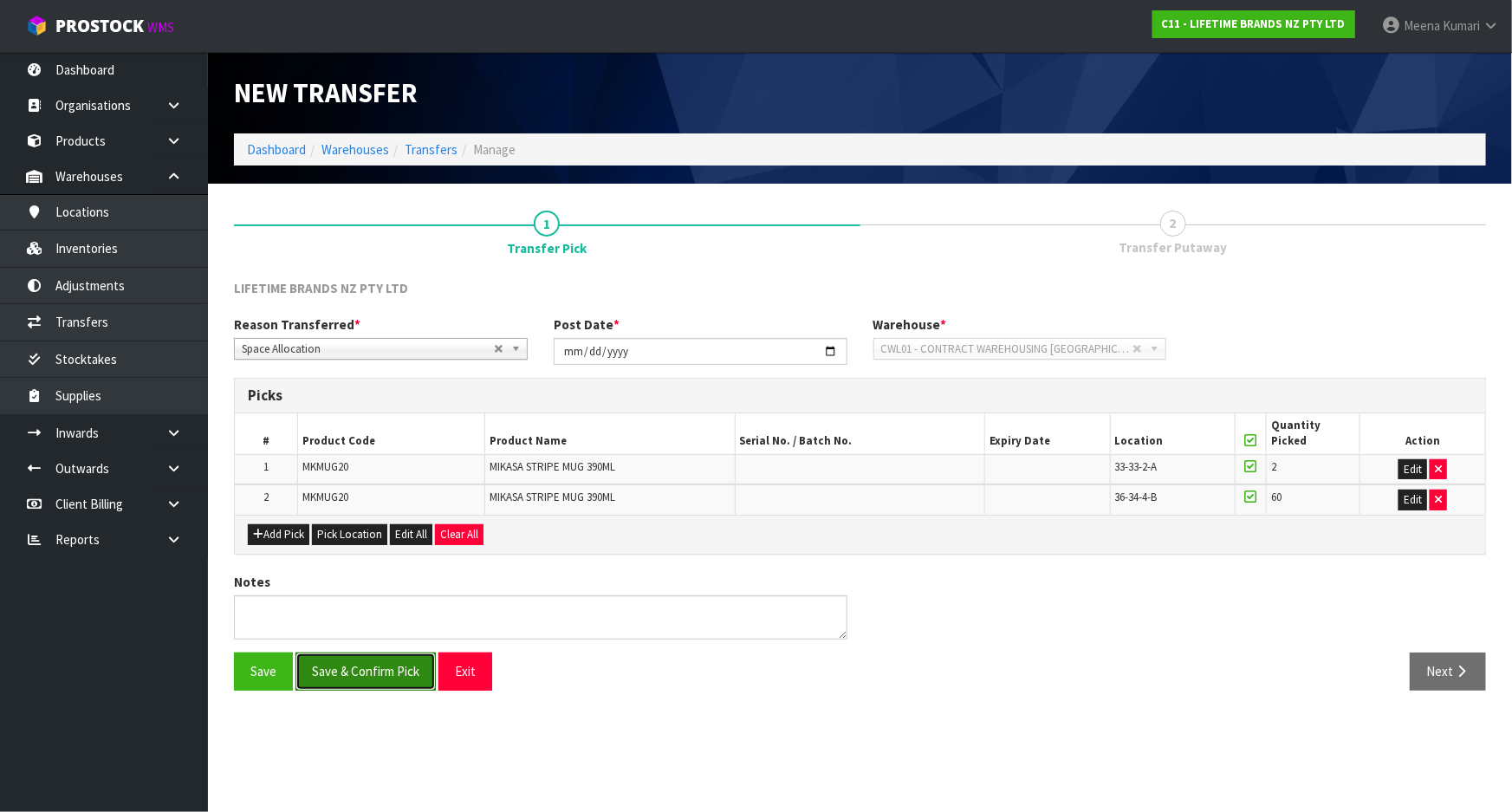
click at [378, 669] on button "Save & Confirm Pick" at bounding box center [366, 671] width 141 height 38
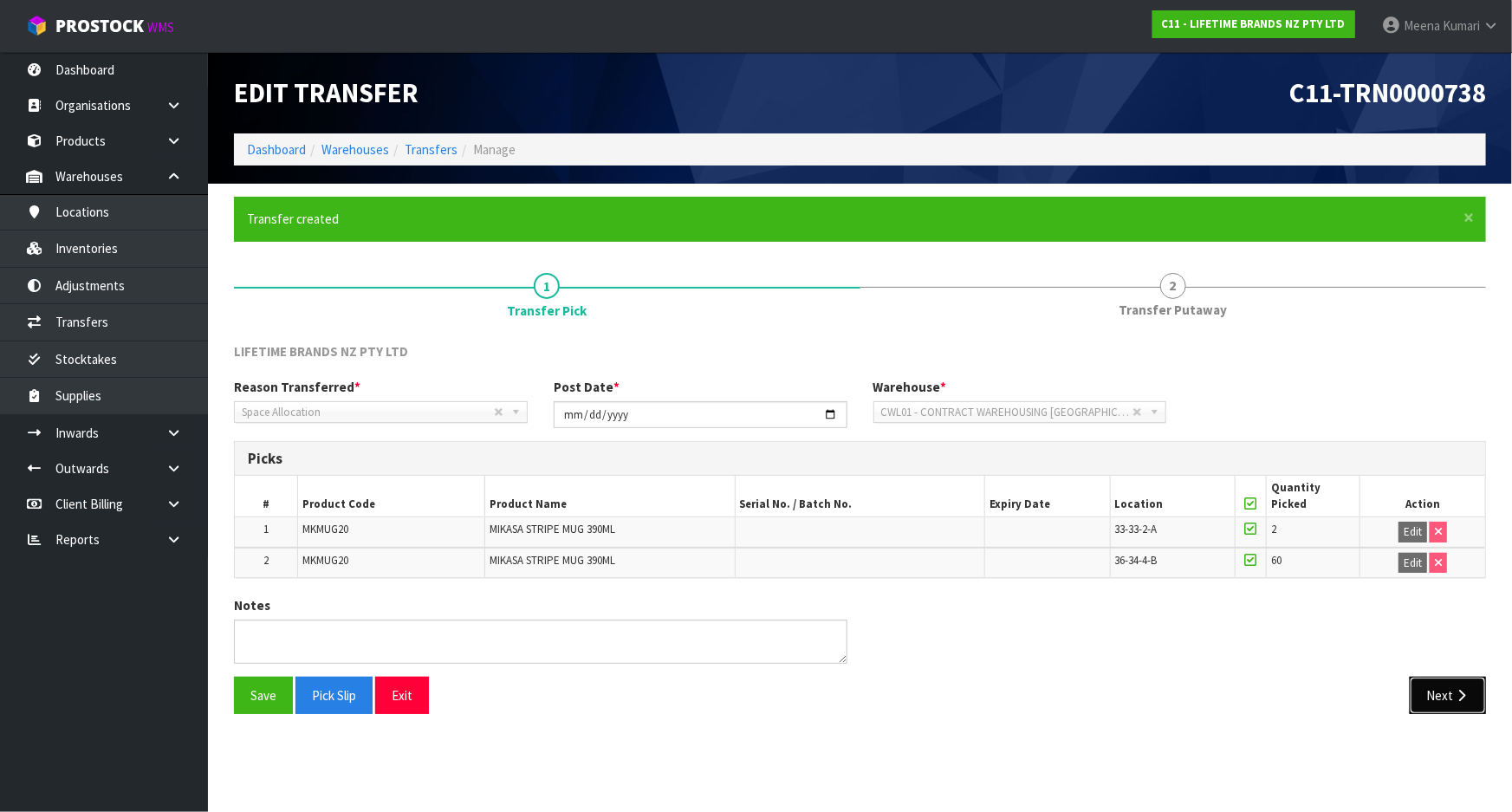
click at [1448, 696] on button "Next" at bounding box center [1447, 695] width 76 height 38
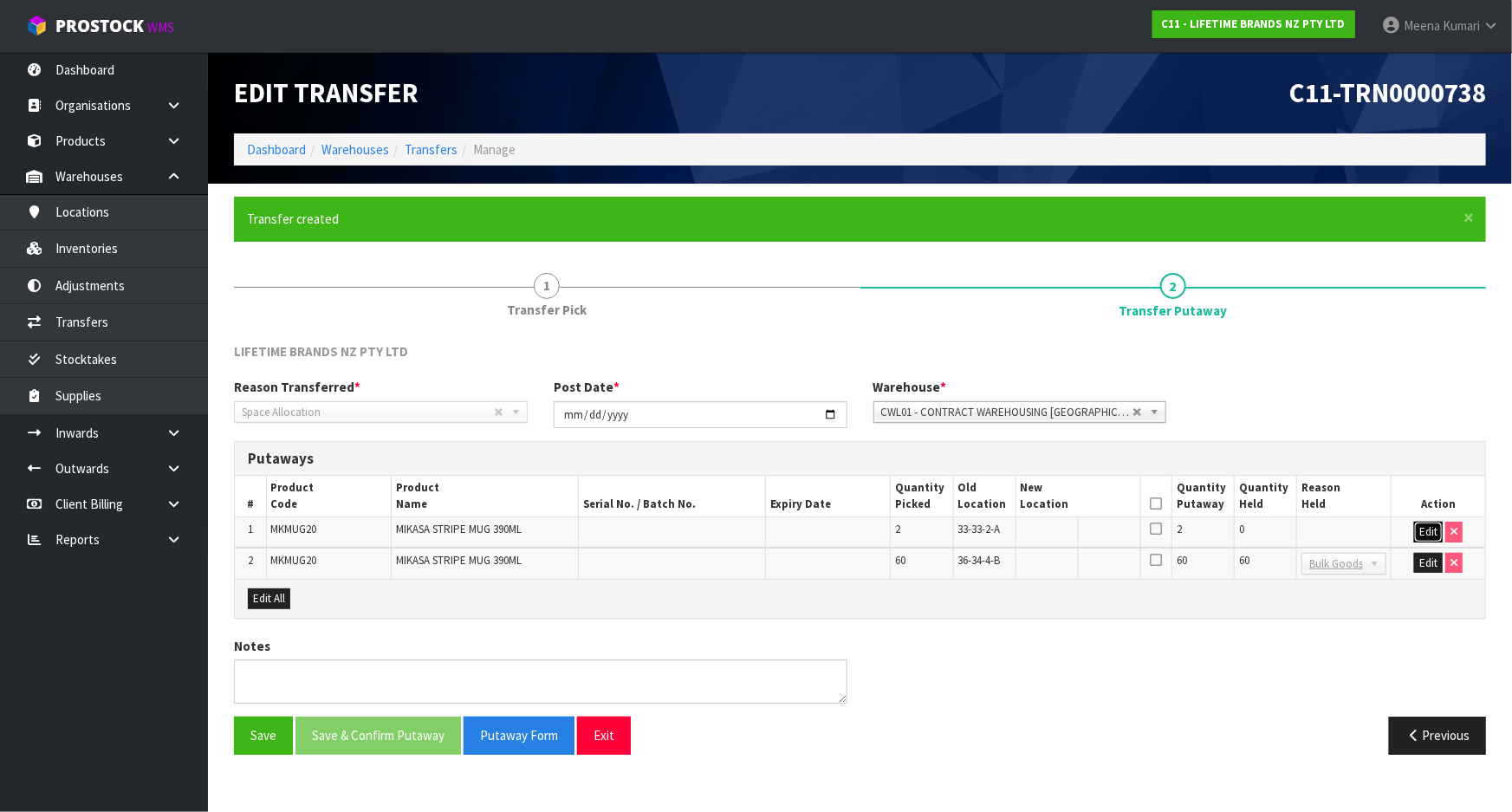
click at [1423, 526] on button "Edit" at bounding box center [1429, 531] width 29 height 21
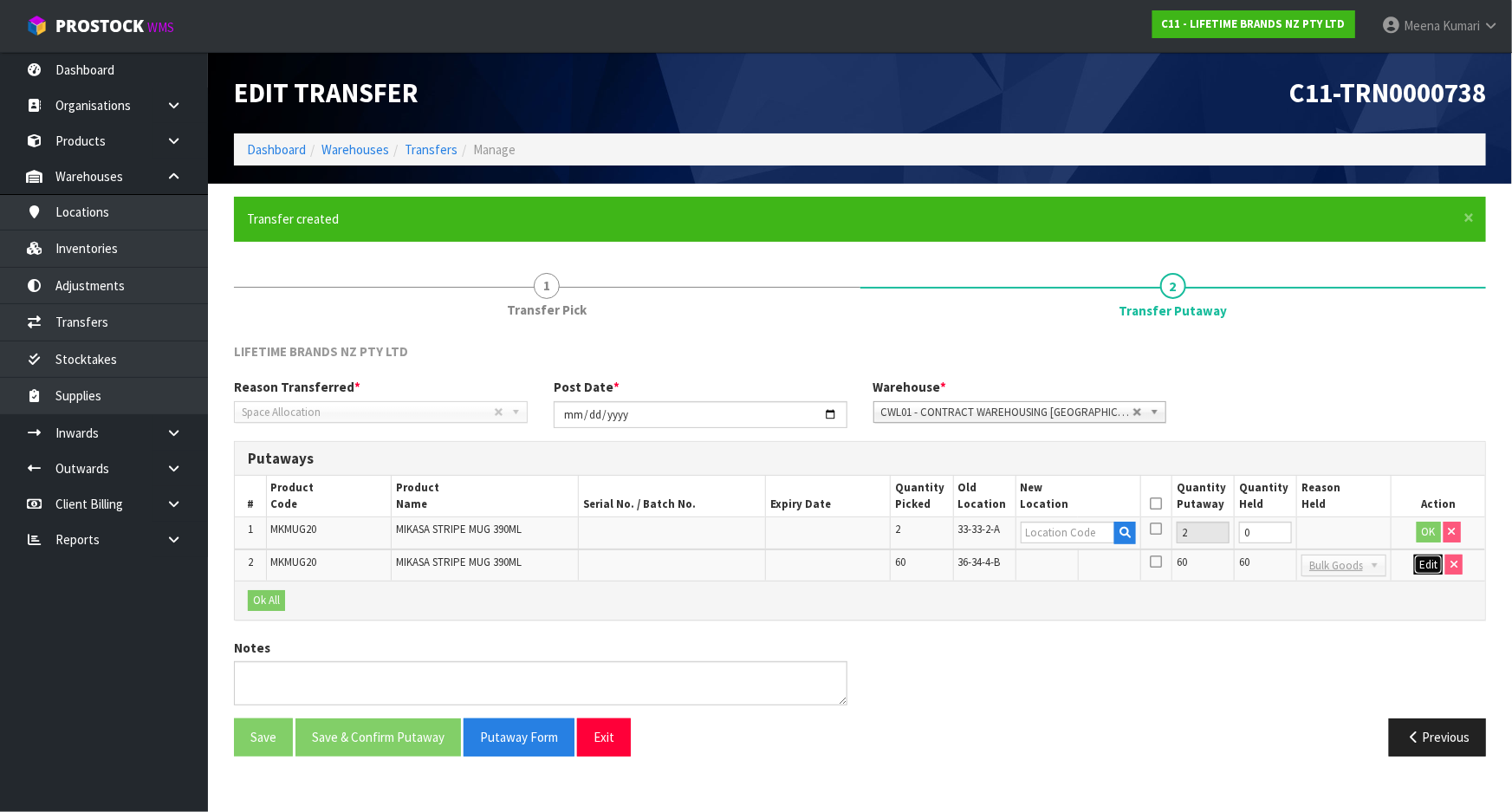
click at [1426, 568] on button "Edit" at bounding box center [1429, 565] width 29 height 21
click at [1088, 532] on input "text" at bounding box center [1067, 532] width 94 height 22
type input "36-36-3-A"
click at [1075, 572] on input "text" at bounding box center [1067, 566] width 94 height 22
type input "41-17-2-B"
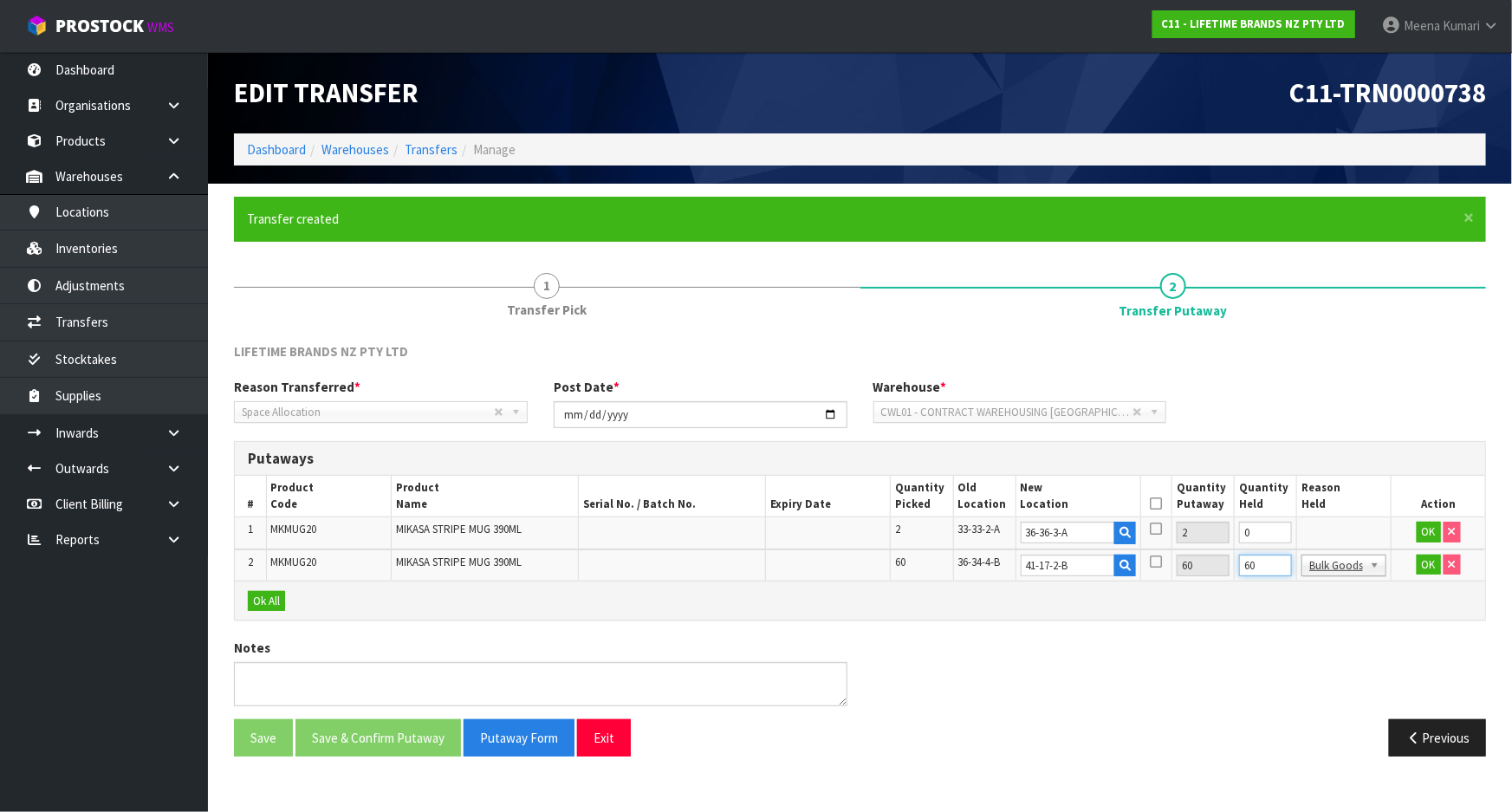
click at [1259, 564] on input "60" at bounding box center [1266, 566] width 53 height 22
type input "0"
drag, startPoint x: 1248, startPoint y: 531, endPoint x: 1221, endPoint y: 538, distance: 27.9
click at [1221, 538] on tr "1 MKMUG20 MIKASA STRIPE MUG 390ML 2 33-33-2-A 36-36-3-A 2 0 OK" at bounding box center [860, 533] width 1250 height 32
drag, startPoint x: 1255, startPoint y: 532, endPoint x: 1214, endPoint y: 538, distance: 41.4
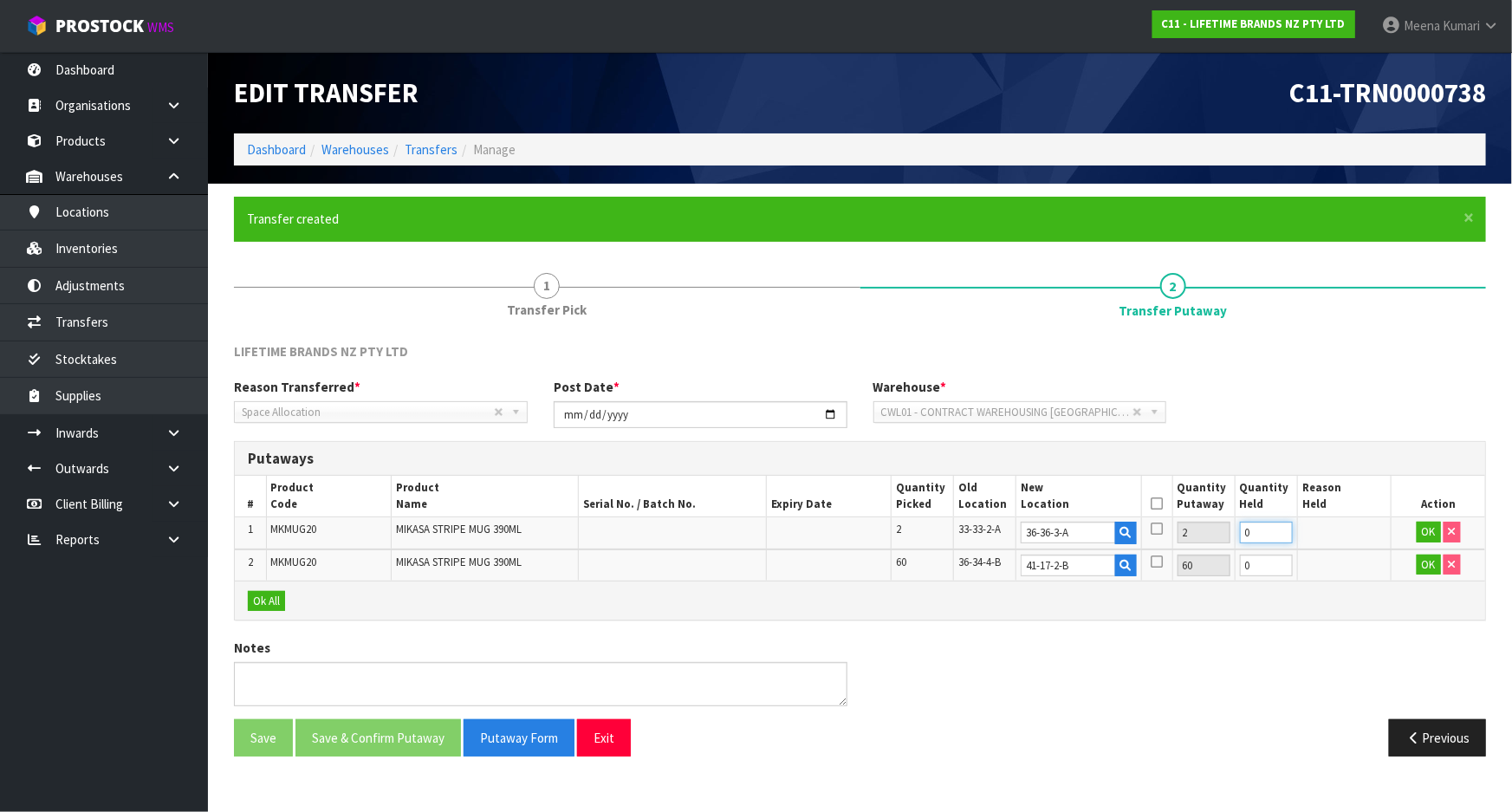
click at [1214, 538] on tr "1 MKMUG20 MIKASA STRIPE MUG 390ML 2 33-33-2-A 36-36-3-A 2 0 OK" at bounding box center [860, 533] width 1250 height 32
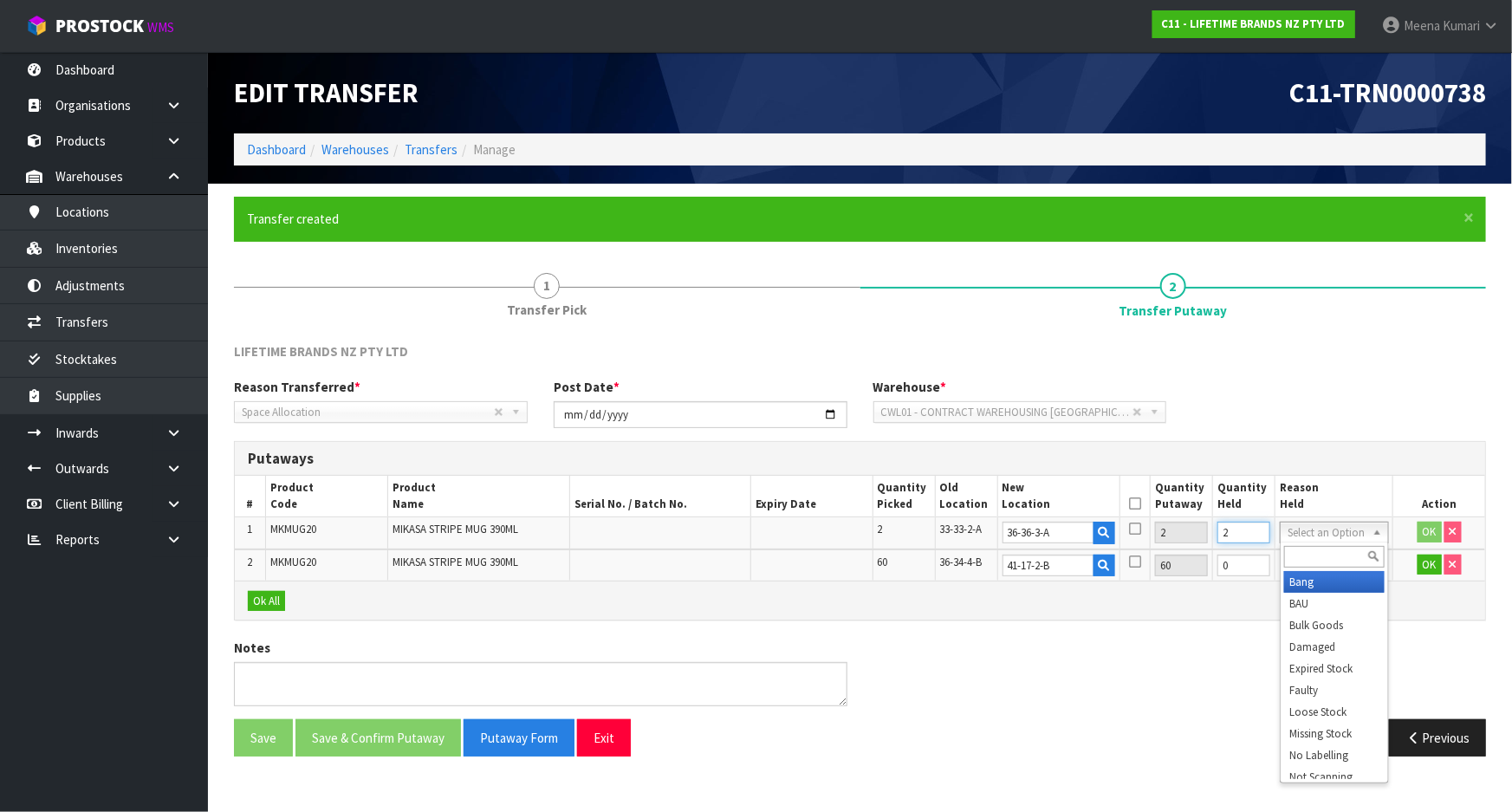
type input "2"
click at [1317, 551] on input "text" at bounding box center [1334, 557] width 99 height 22
type input "BULK"
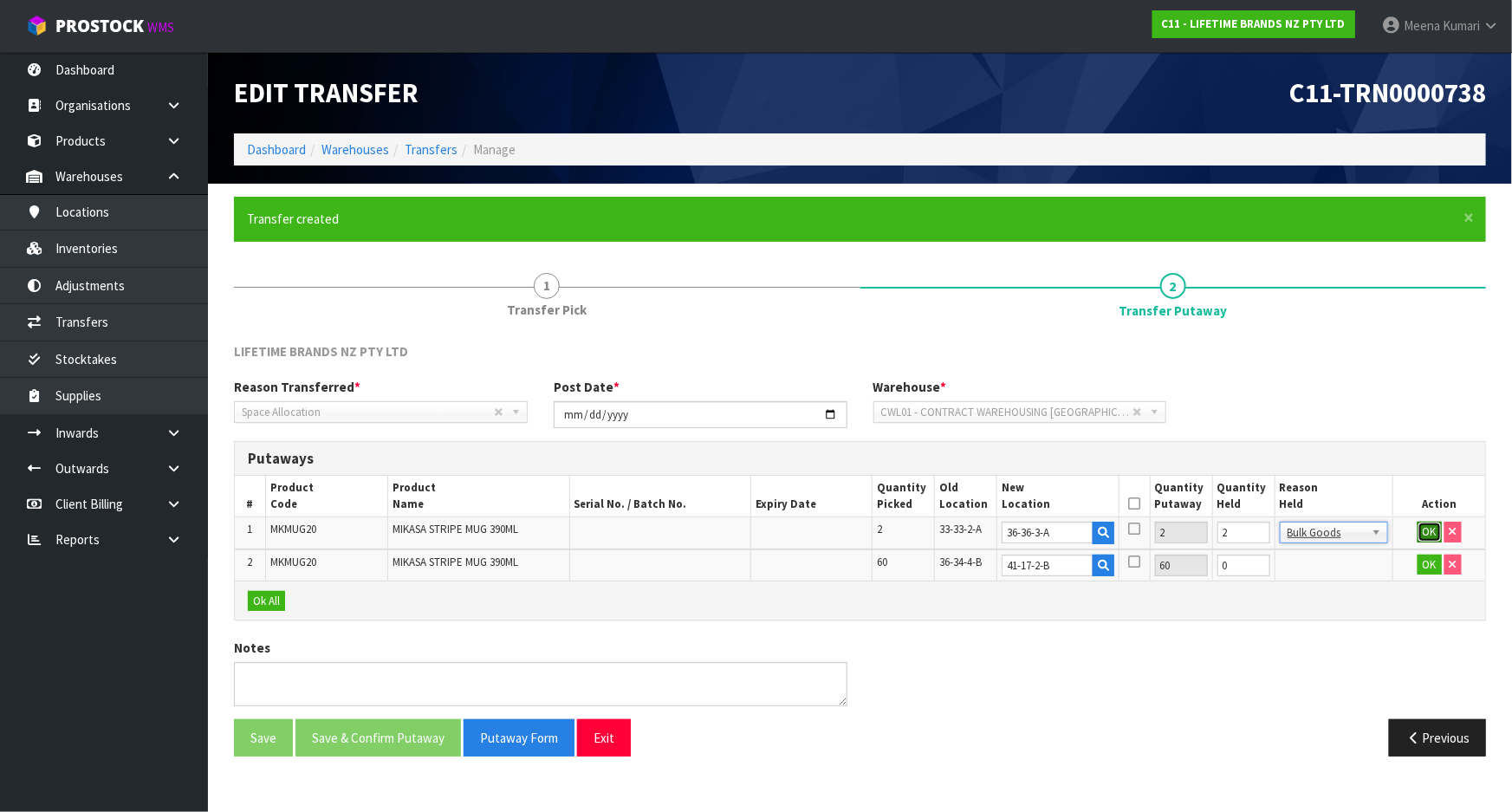
click at [1420, 531] on button "OK" at bounding box center [1430, 531] width 24 height 21
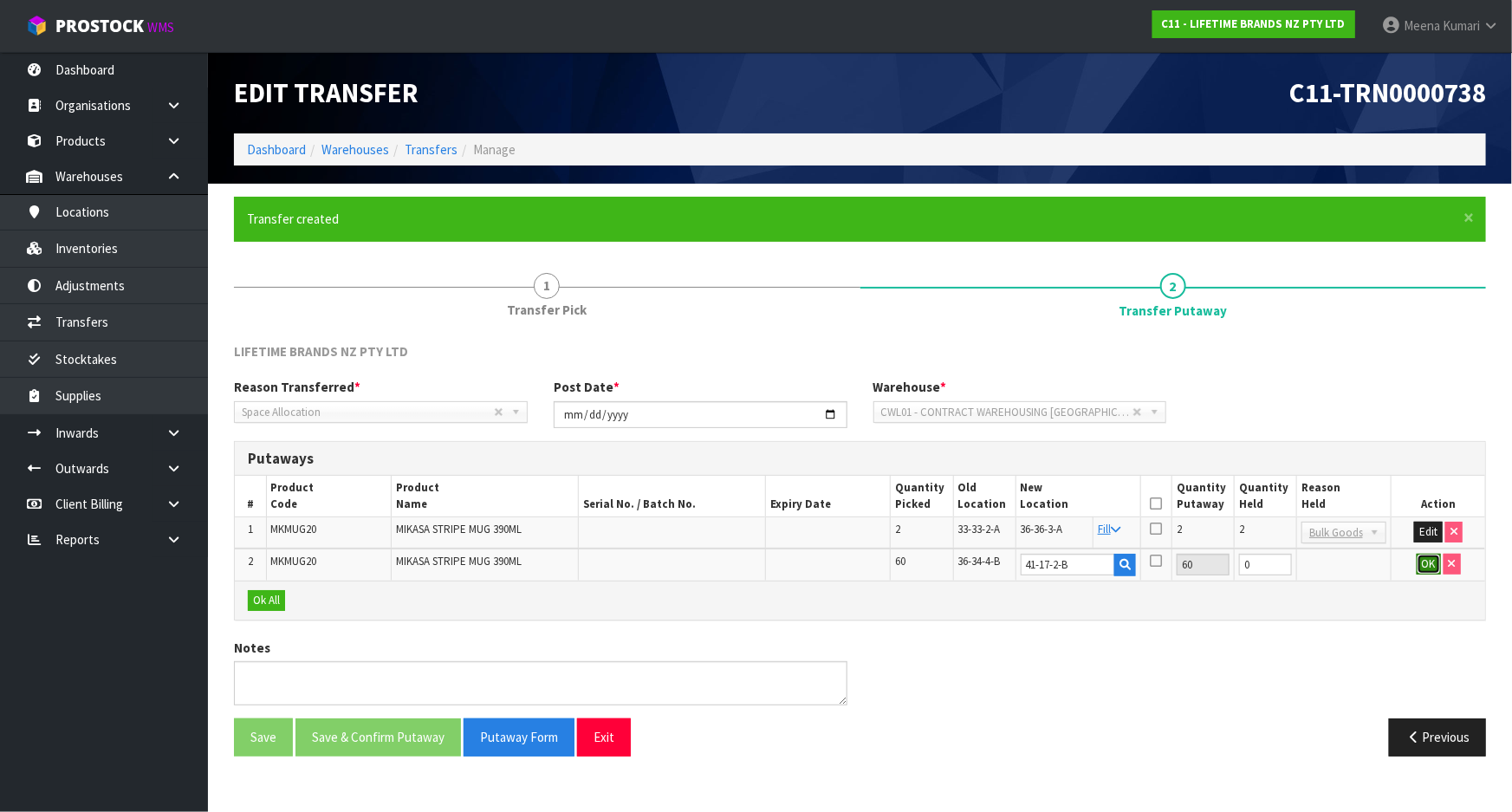
click at [1423, 563] on button "OK" at bounding box center [1429, 564] width 24 height 21
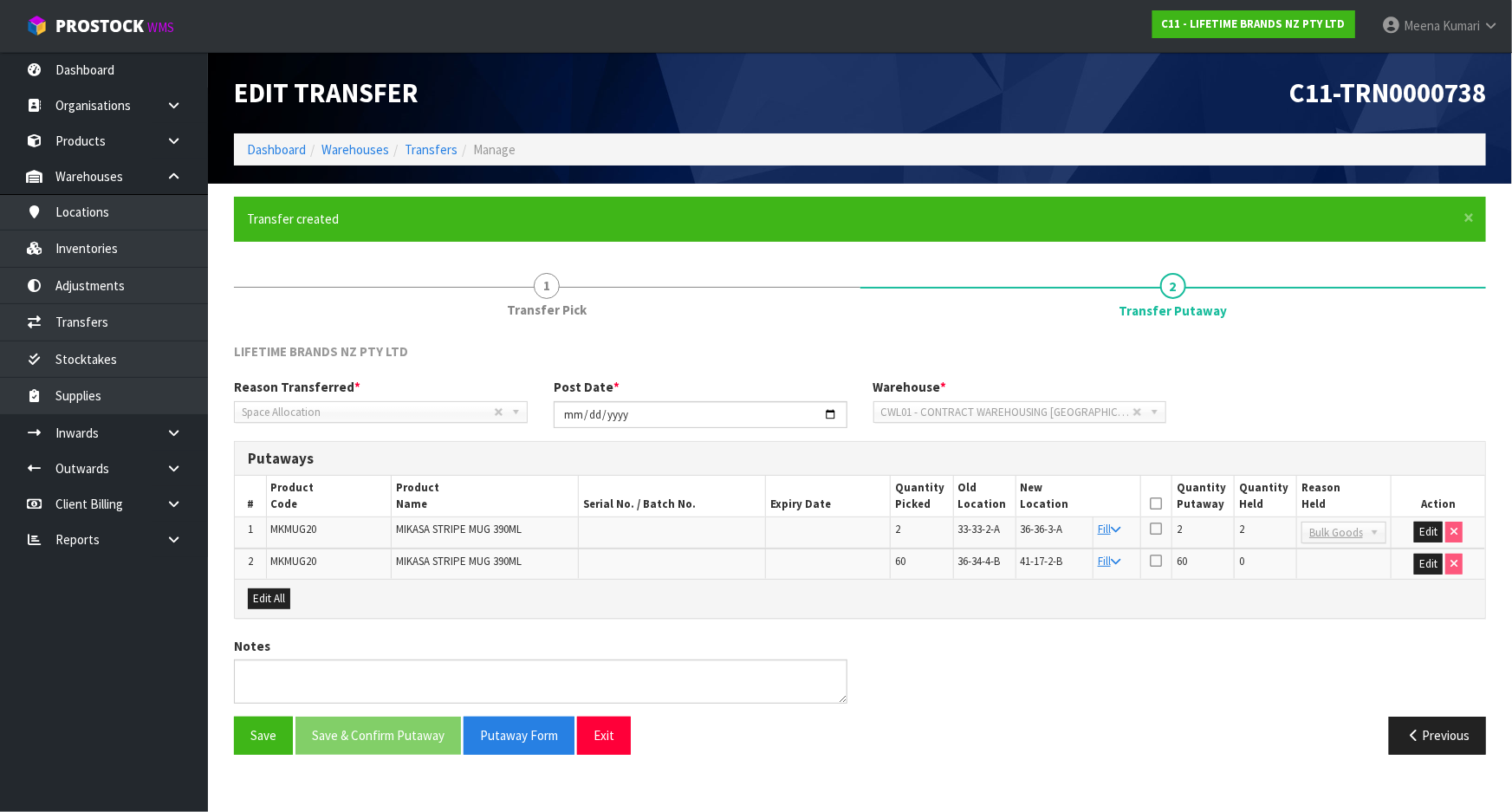
click at [1155, 504] on icon at bounding box center [1156, 504] width 13 height 1
click at [434, 732] on button "Save & Confirm Putaway" at bounding box center [378, 736] width 166 height 38
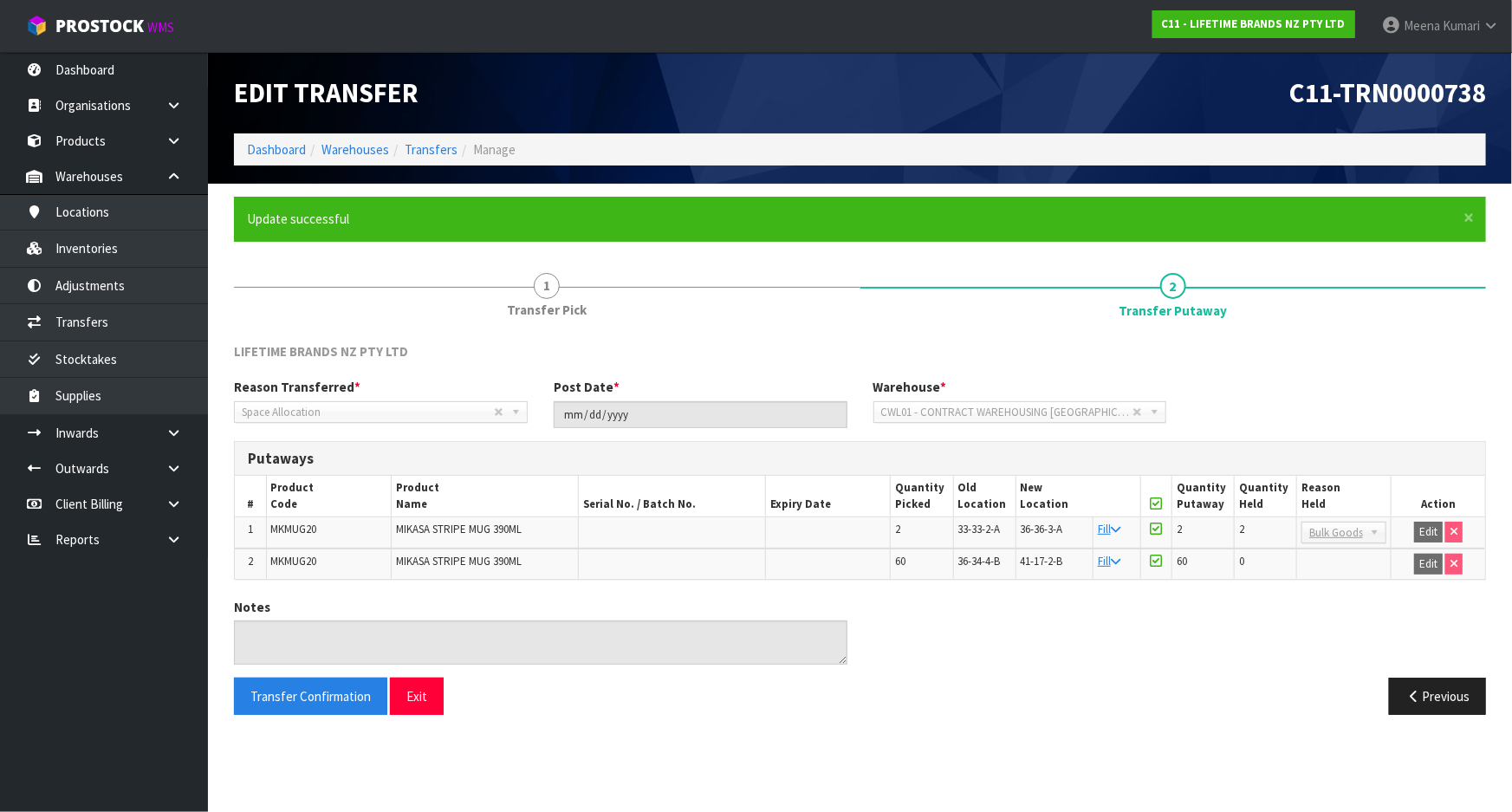
click at [287, 560] on span "MKMUG20" at bounding box center [294, 561] width 46 height 14
copy span "MKMUG20"
click at [113, 259] on link "Inventories" at bounding box center [104, 248] width 208 height 36
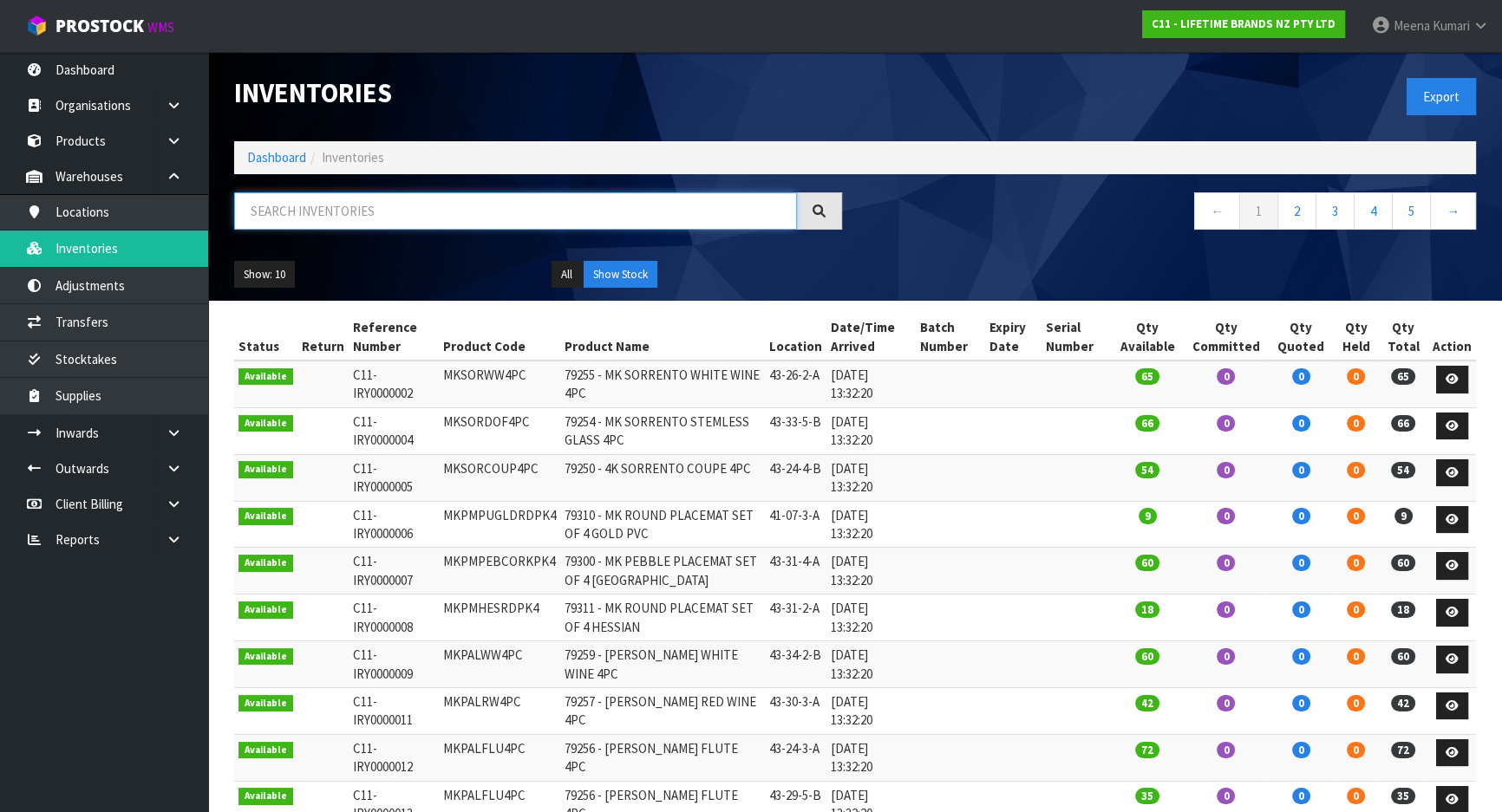
click at [327, 227] on input "text" at bounding box center [516, 212] width 563 height 38
paste input "MKMUG20"
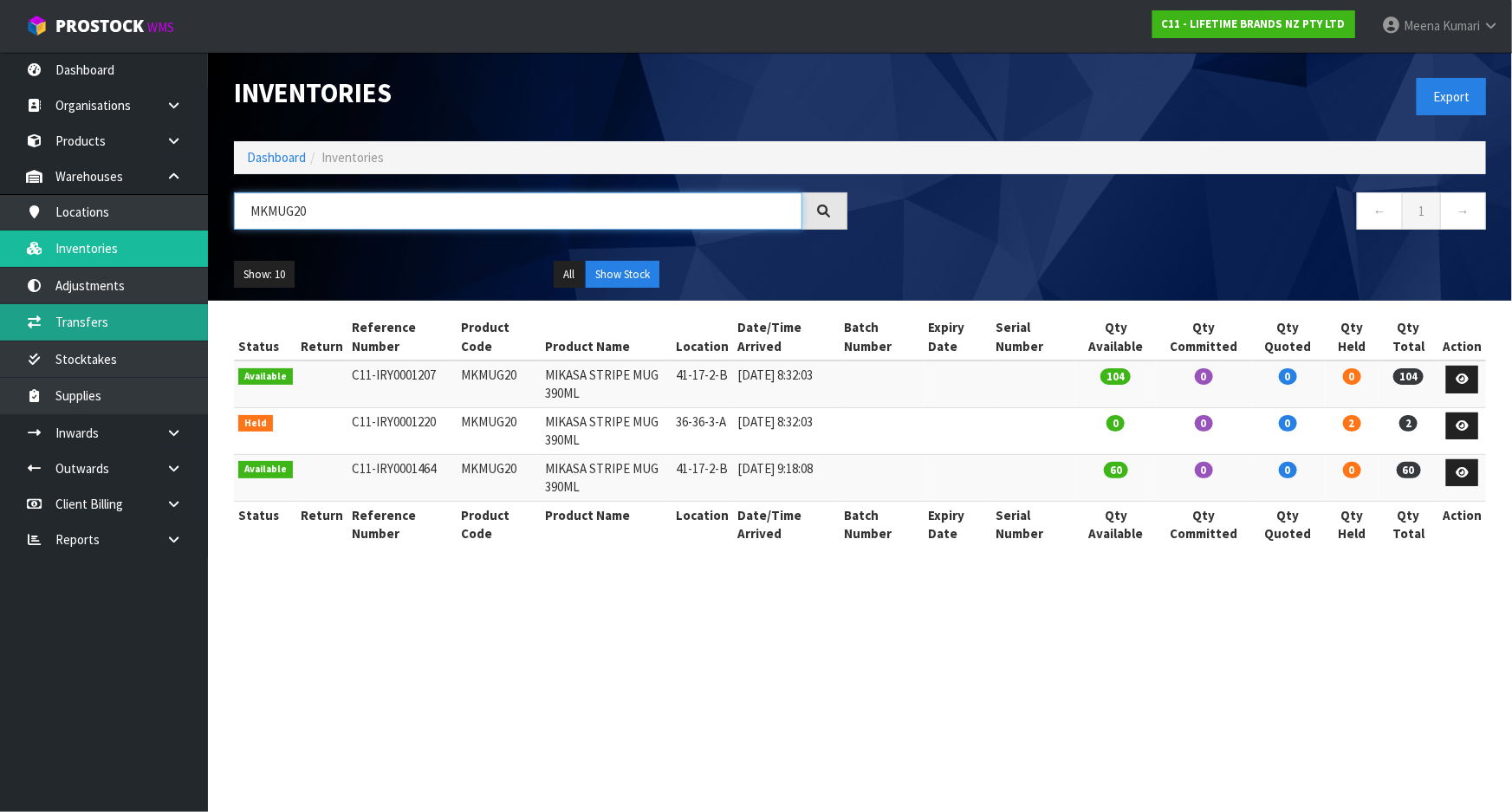
type input "MKMUG20"
click at [122, 329] on link "Transfers" at bounding box center [104, 322] width 208 height 36
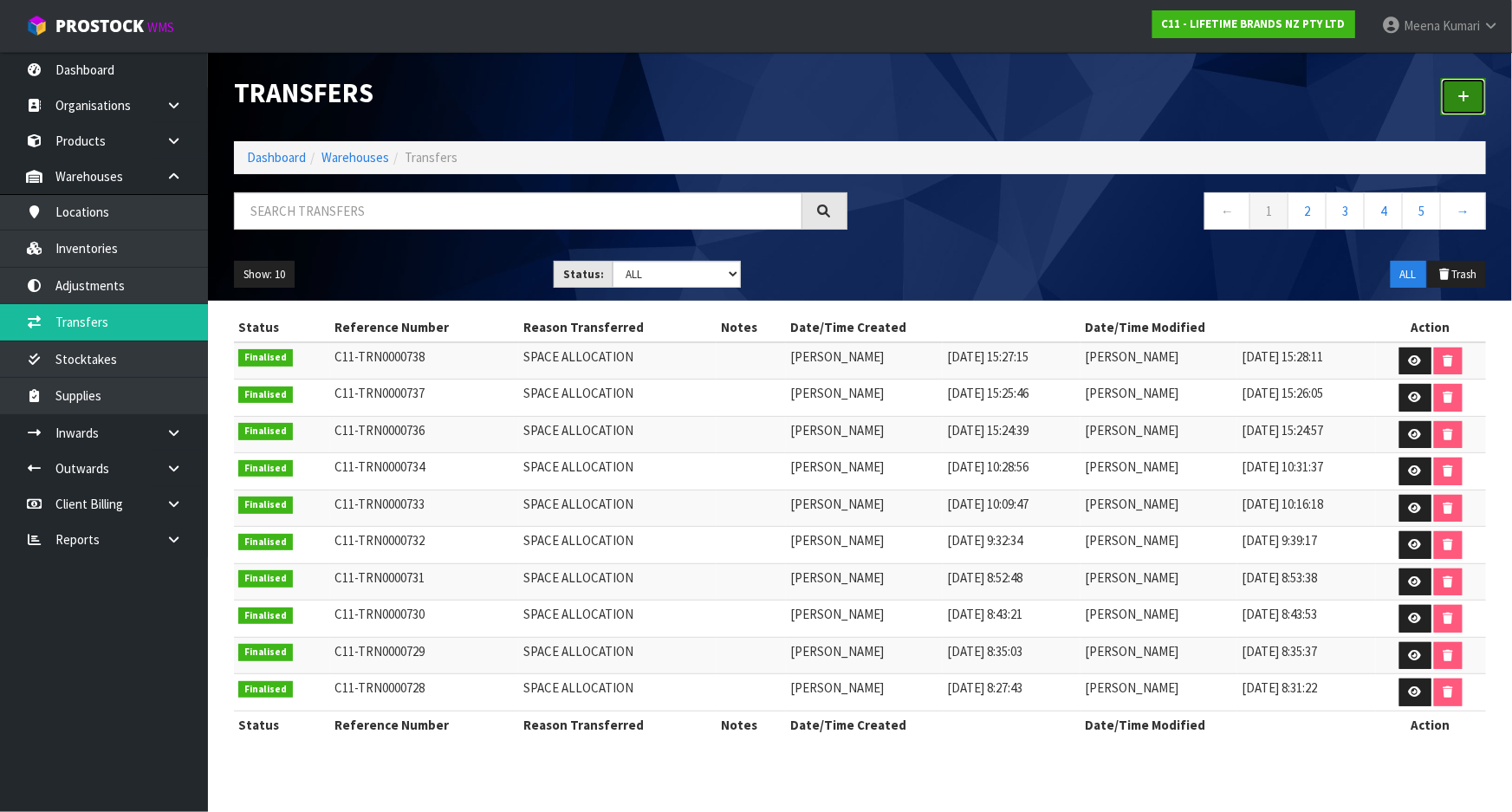
click at [1470, 96] on icon at bounding box center [1464, 97] width 13 height 13
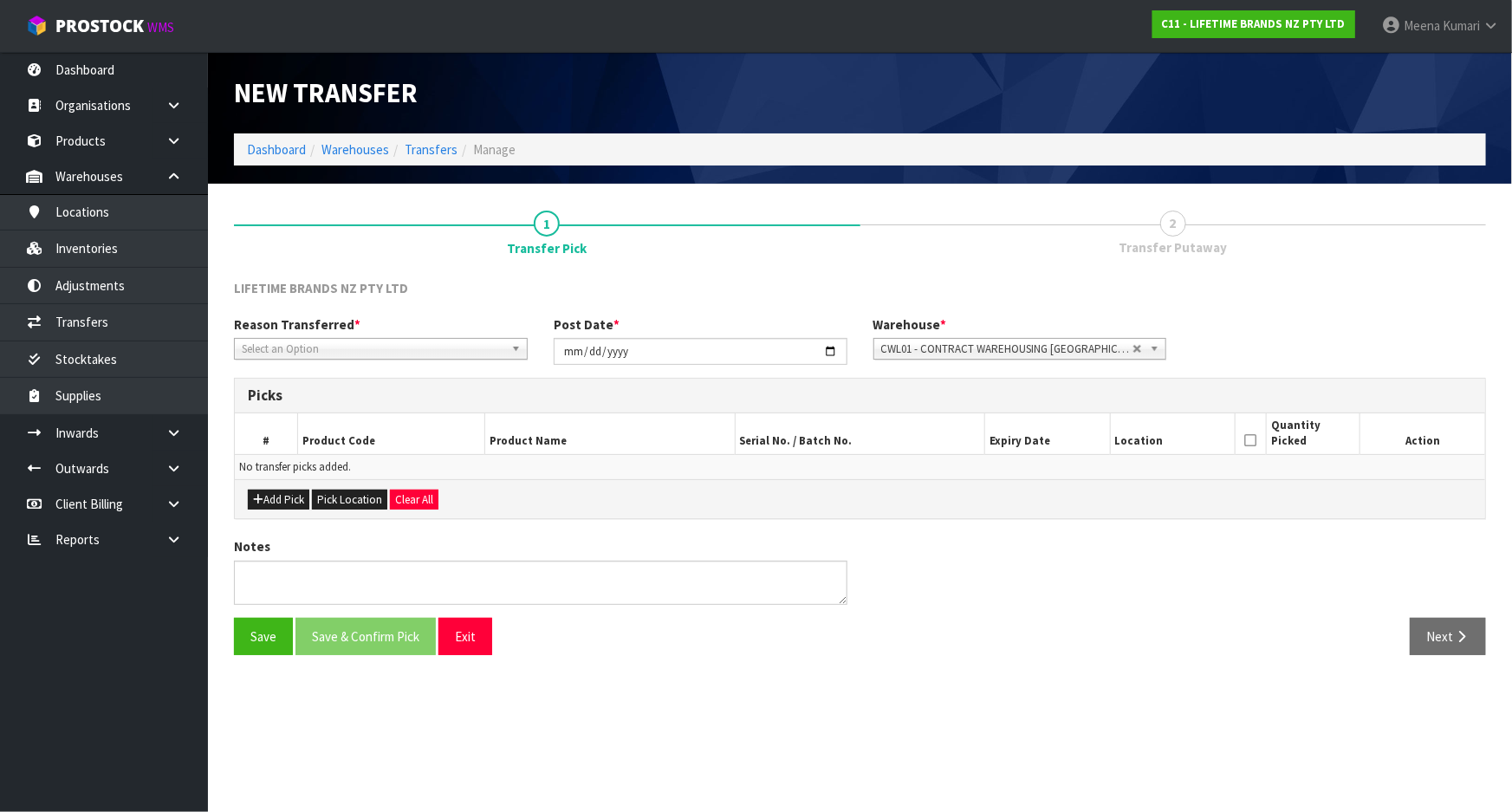
click at [336, 347] on span "Select an Option" at bounding box center [373, 349] width 263 height 21
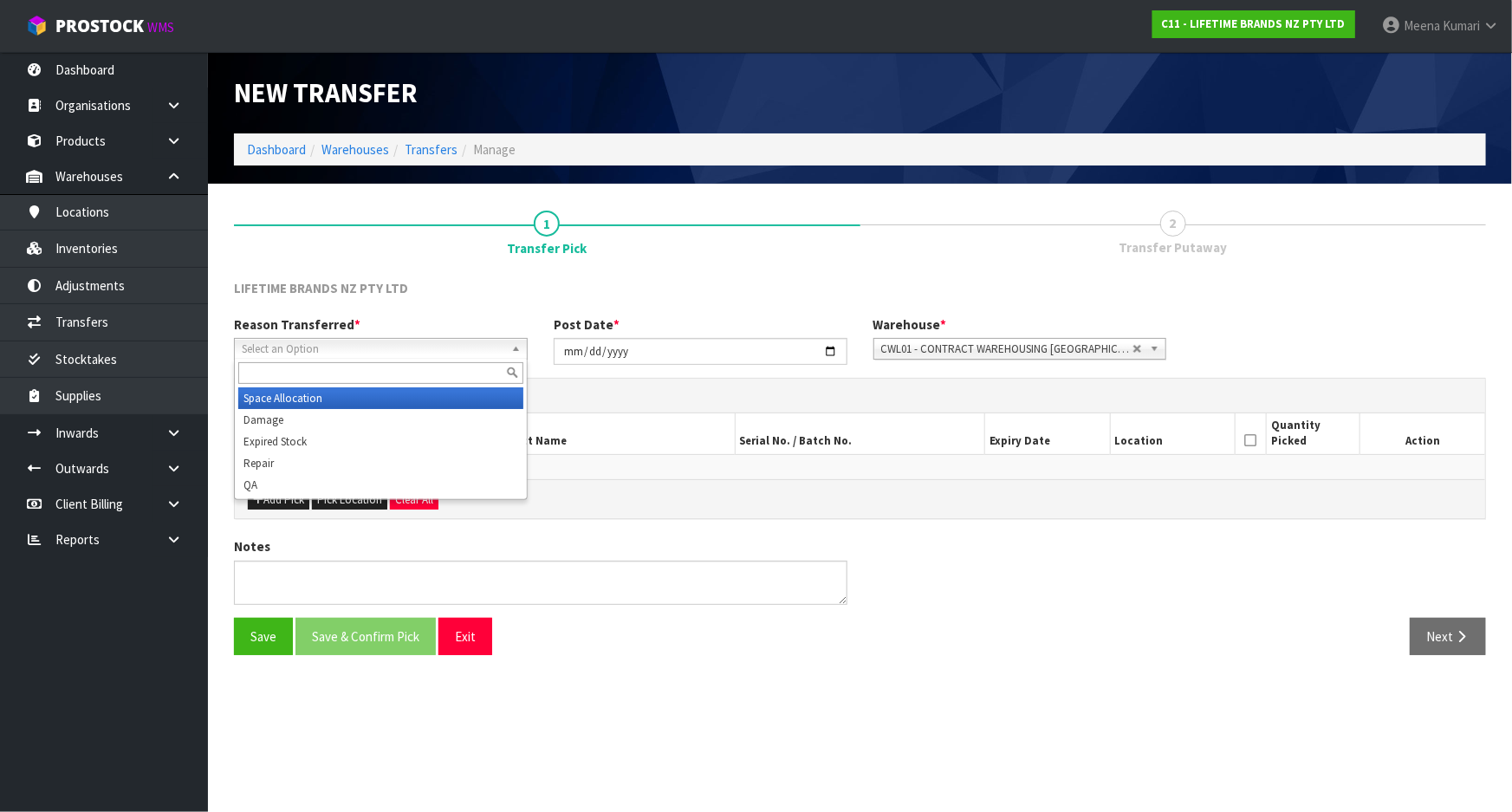
click at [329, 393] on li "Space Allocation" at bounding box center [381, 398] width 285 height 22
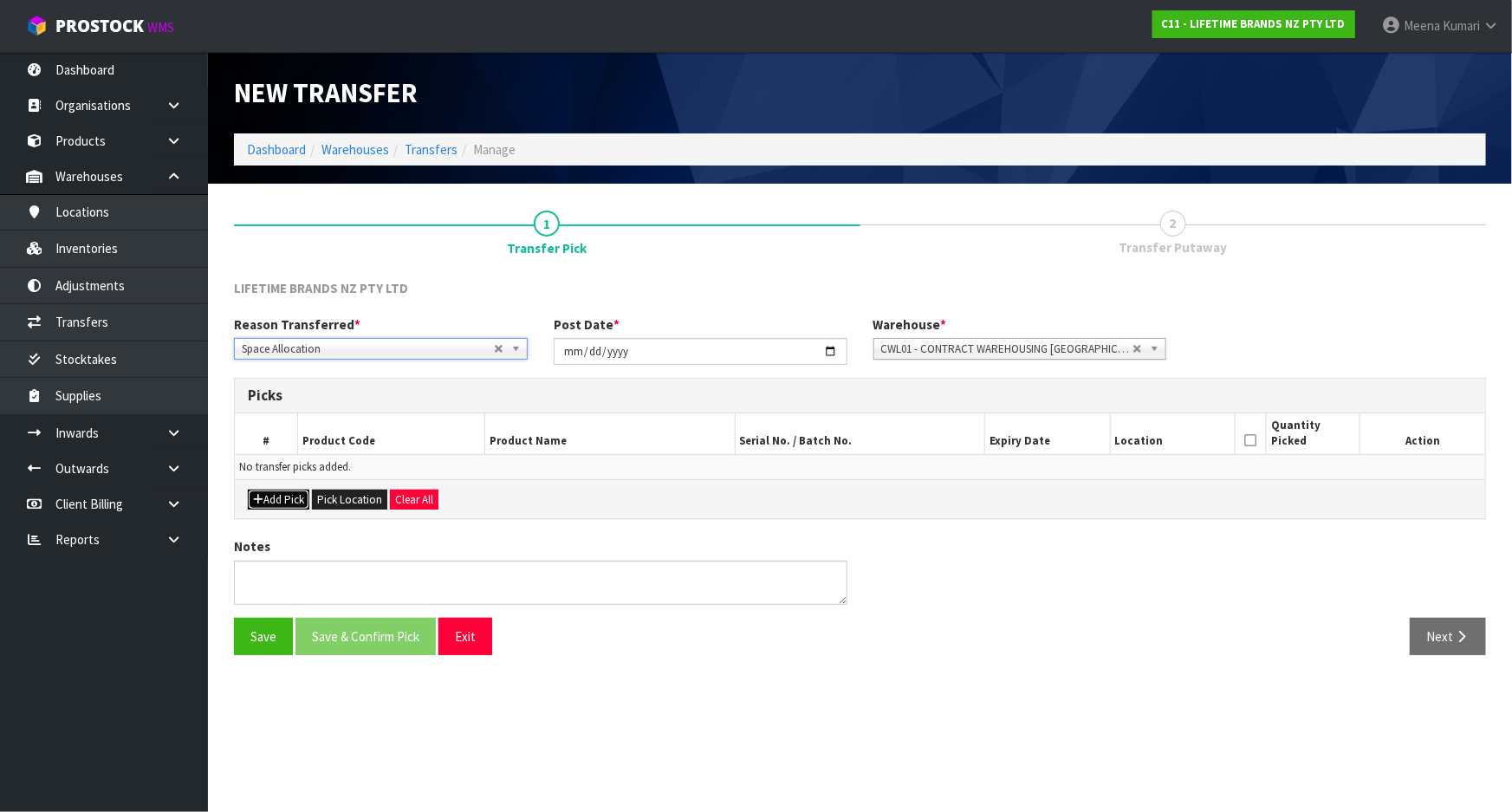
click at [269, 495] on button "Add Pick" at bounding box center [279, 499] width 62 height 21
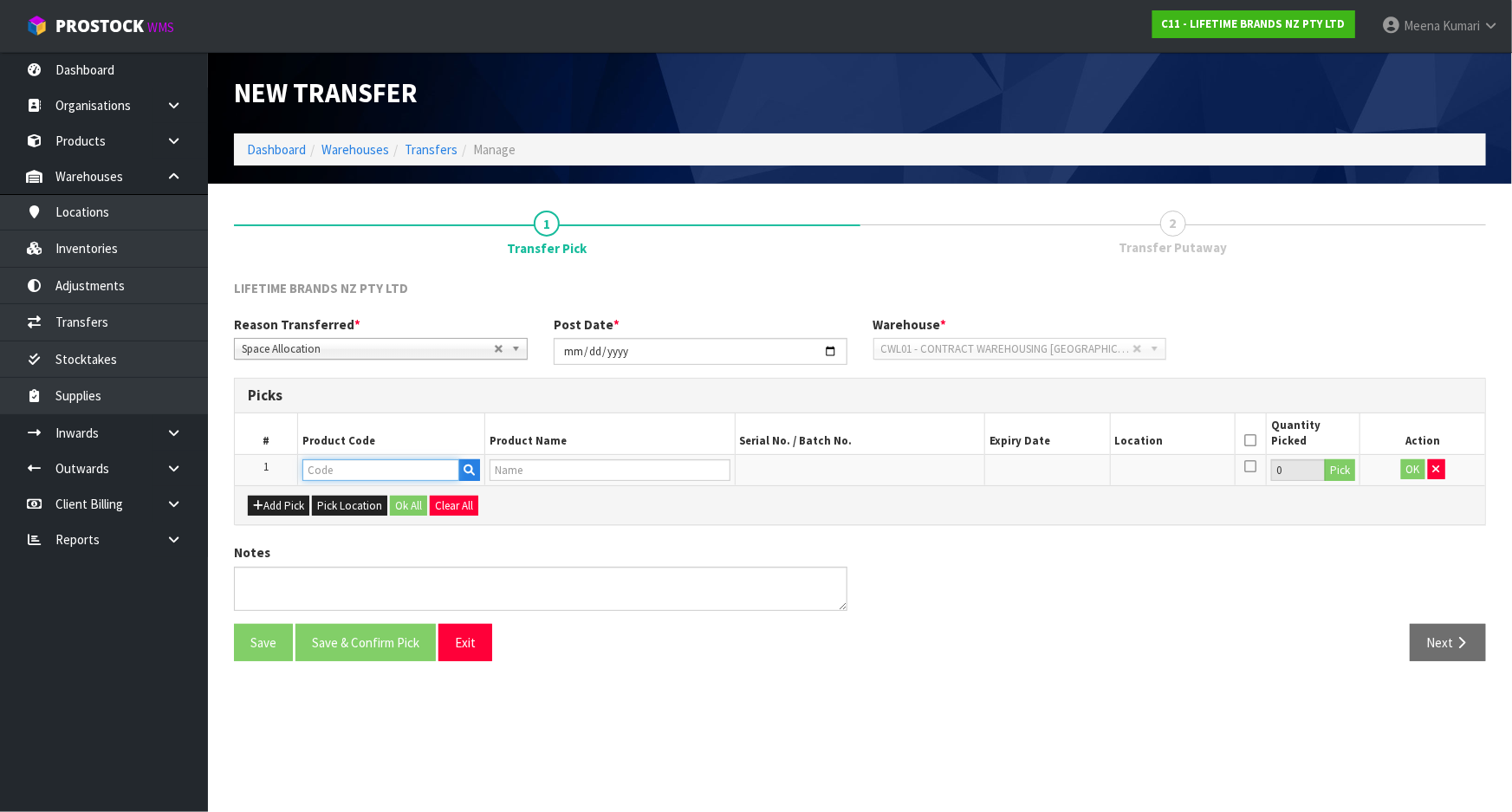
click at [366, 475] on input "text" at bounding box center [380, 471] width 157 height 22
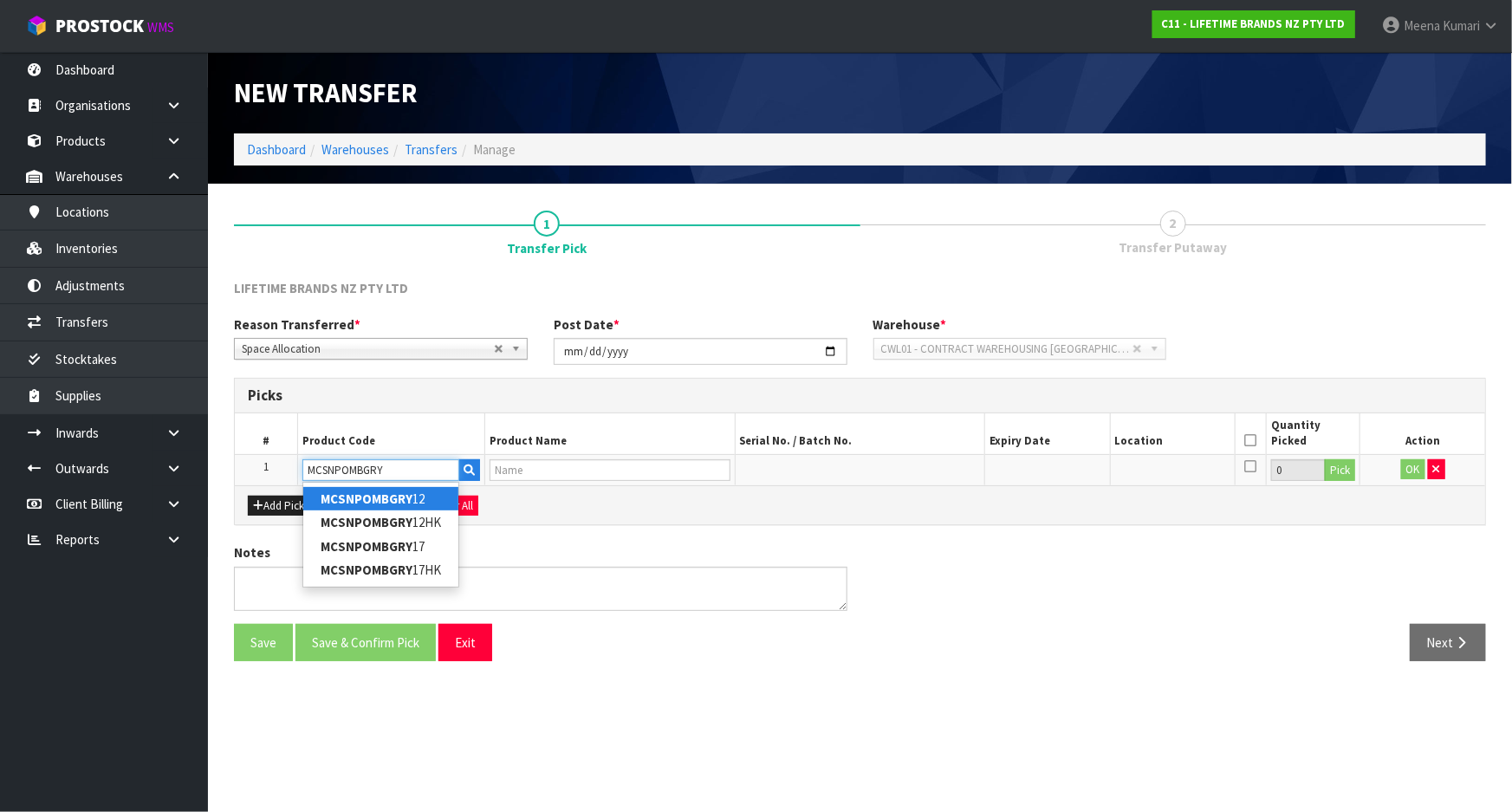
click at [392, 469] on input "MCSNPOMBGRY" at bounding box center [380, 471] width 157 height 22
click at [393, 469] on input "MCSNPOMBGRY" at bounding box center [380, 471] width 157 height 22
type input "MCSNPOMBGRY"
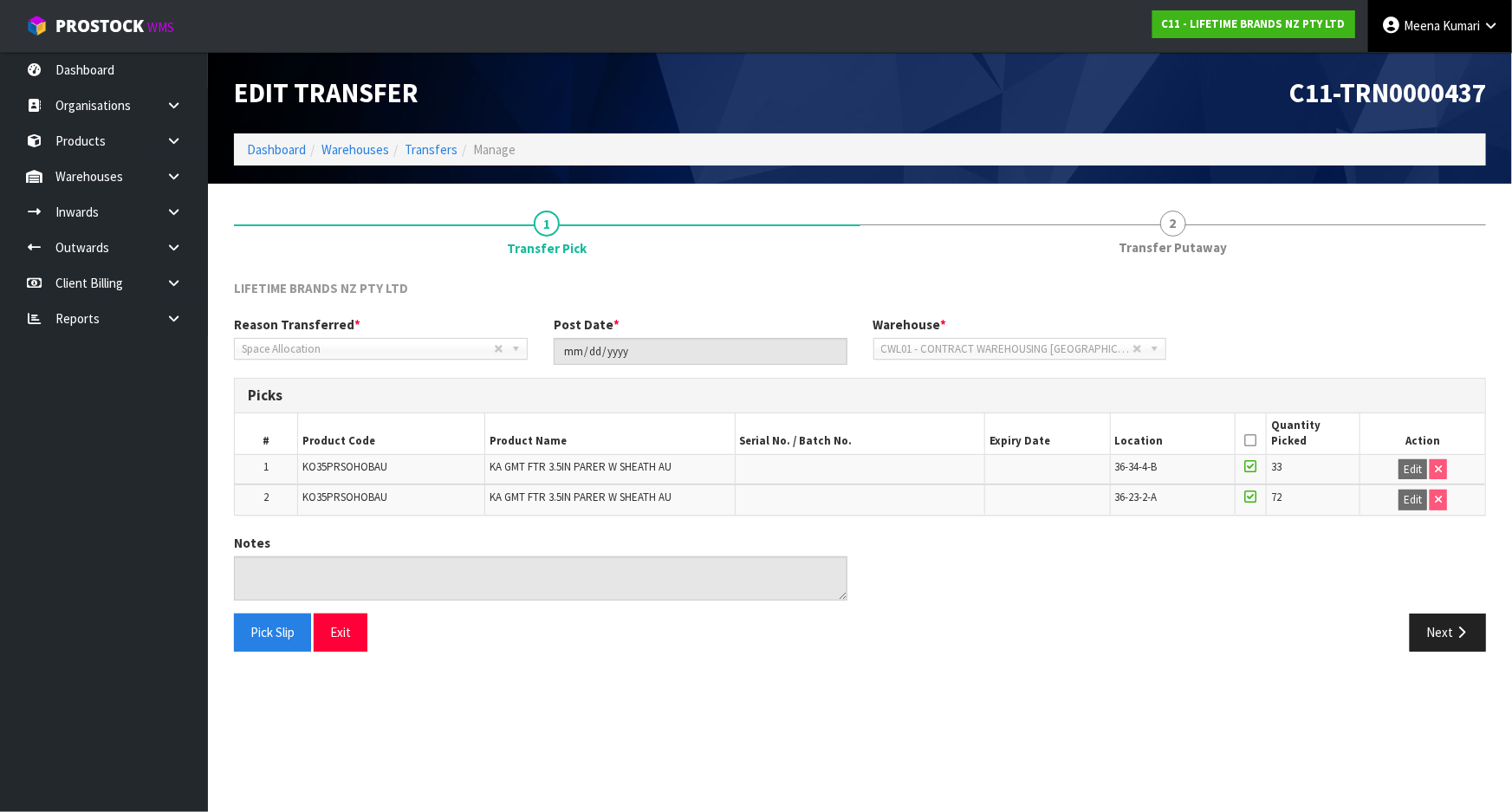
click at [1500, 34] on link "[PERSON_NAME]" at bounding box center [1440, 26] width 144 height 52
click at [1480, 57] on link "Logout" at bounding box center [1443, 69] width 137 height 23
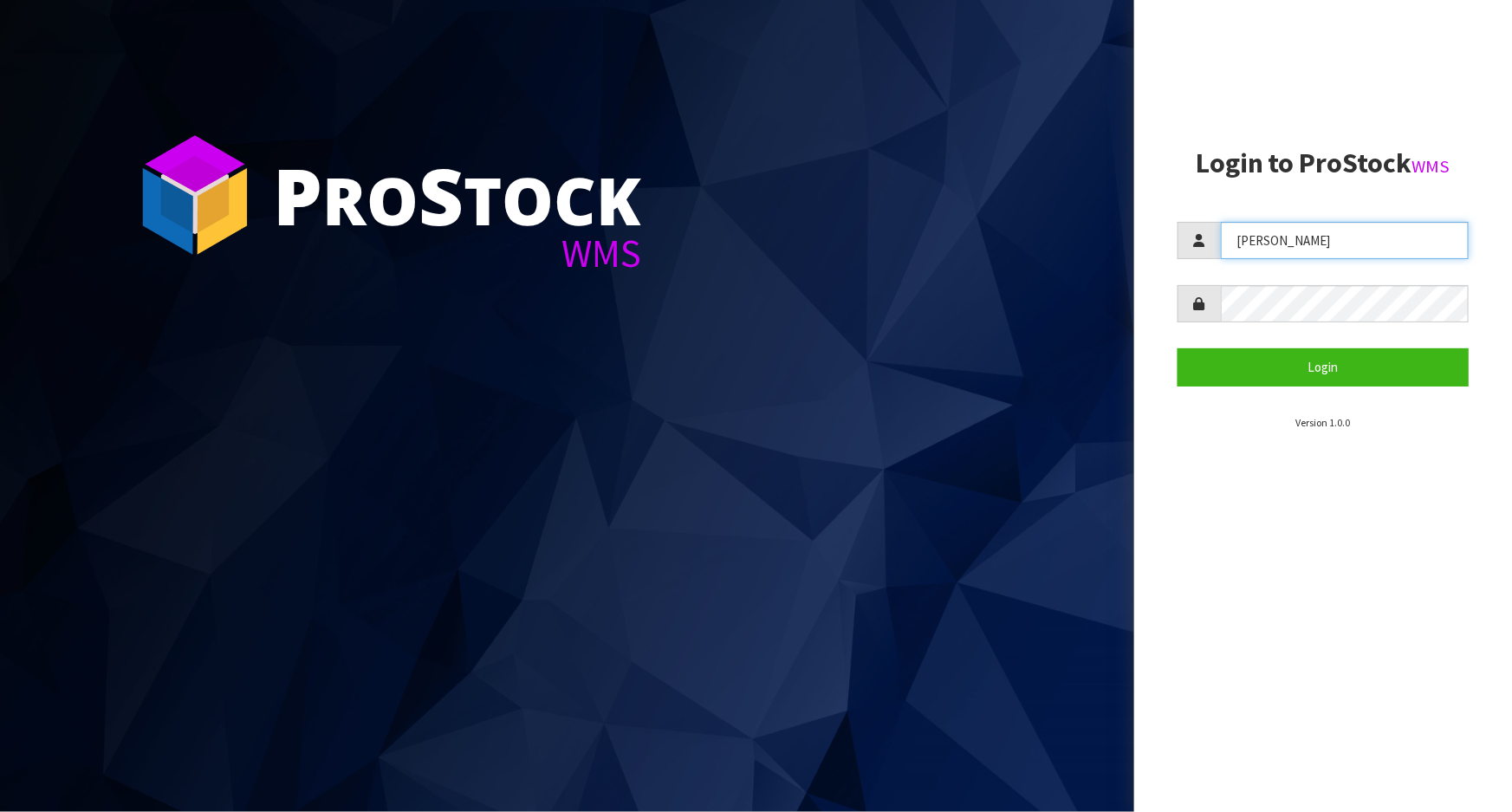
drag, startPoint x: 1277, startPoint y: 248, endPoint x: 1153, endPoint y: 251, distance: 124.0
click at [1153, 251] on aside "Login to ProStock WMS James Login Version 1.0.0" at bounding box center [1324, 406] width 378 height 812
type input "Meena"
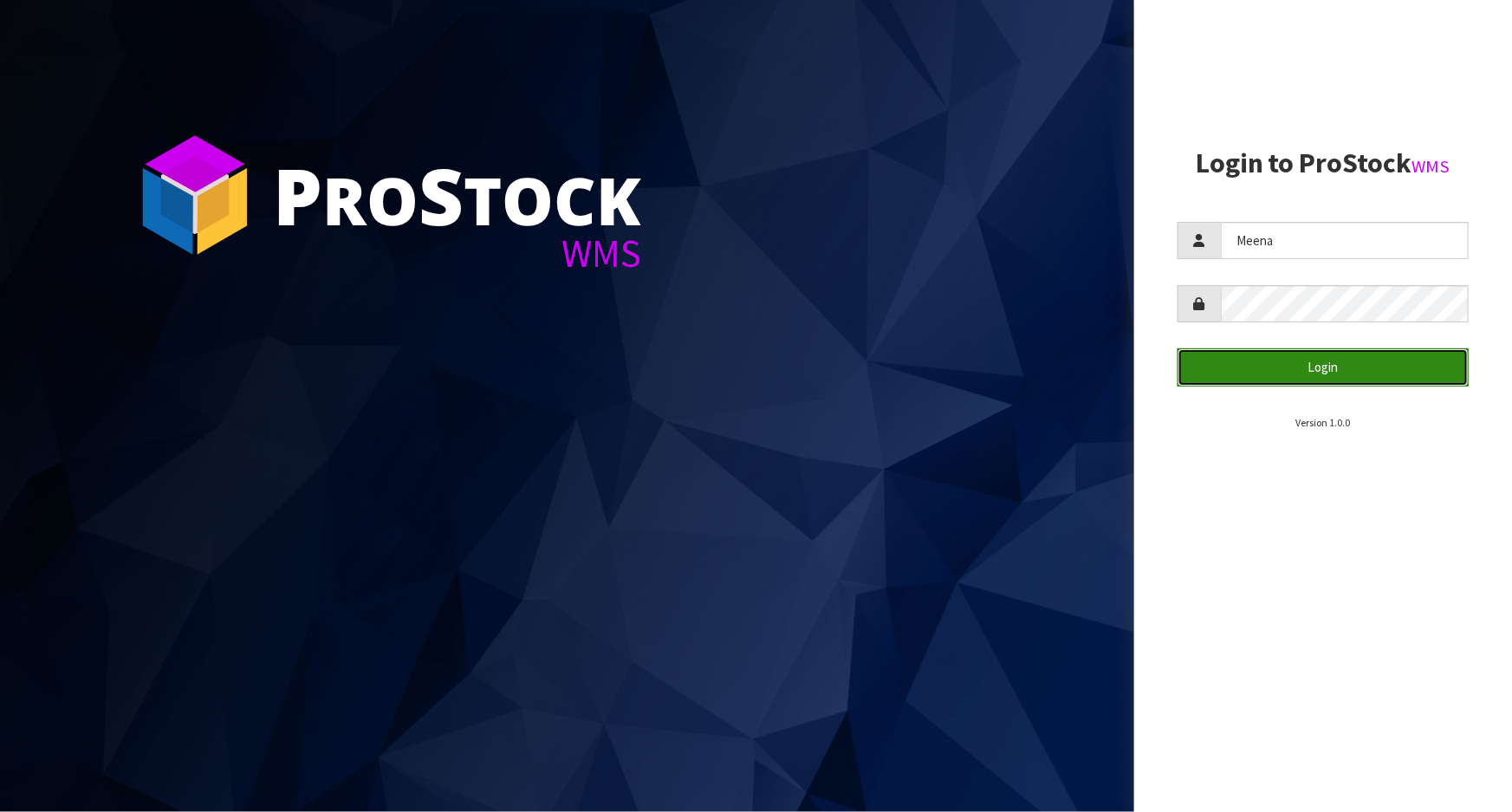
click at [1318, 372] on button "Login" at bounding box center [1323, 367] width 291 height 38
click at [1316, 370] on button "Login" at bounding box center [1323, 367] width 291 height 38
